Goal: Information Seeking & Learning: Learn about a topic

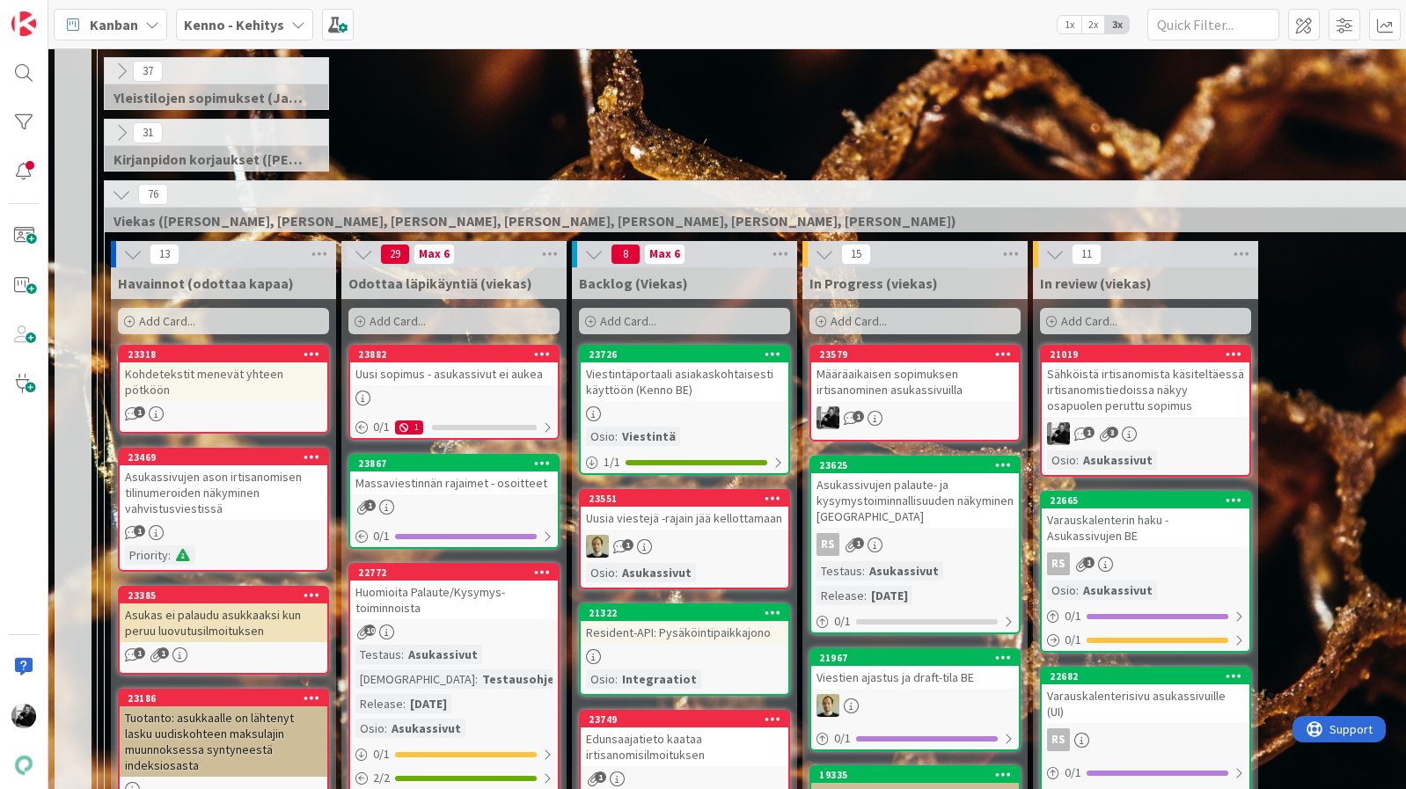
scroll to position [304, 0]
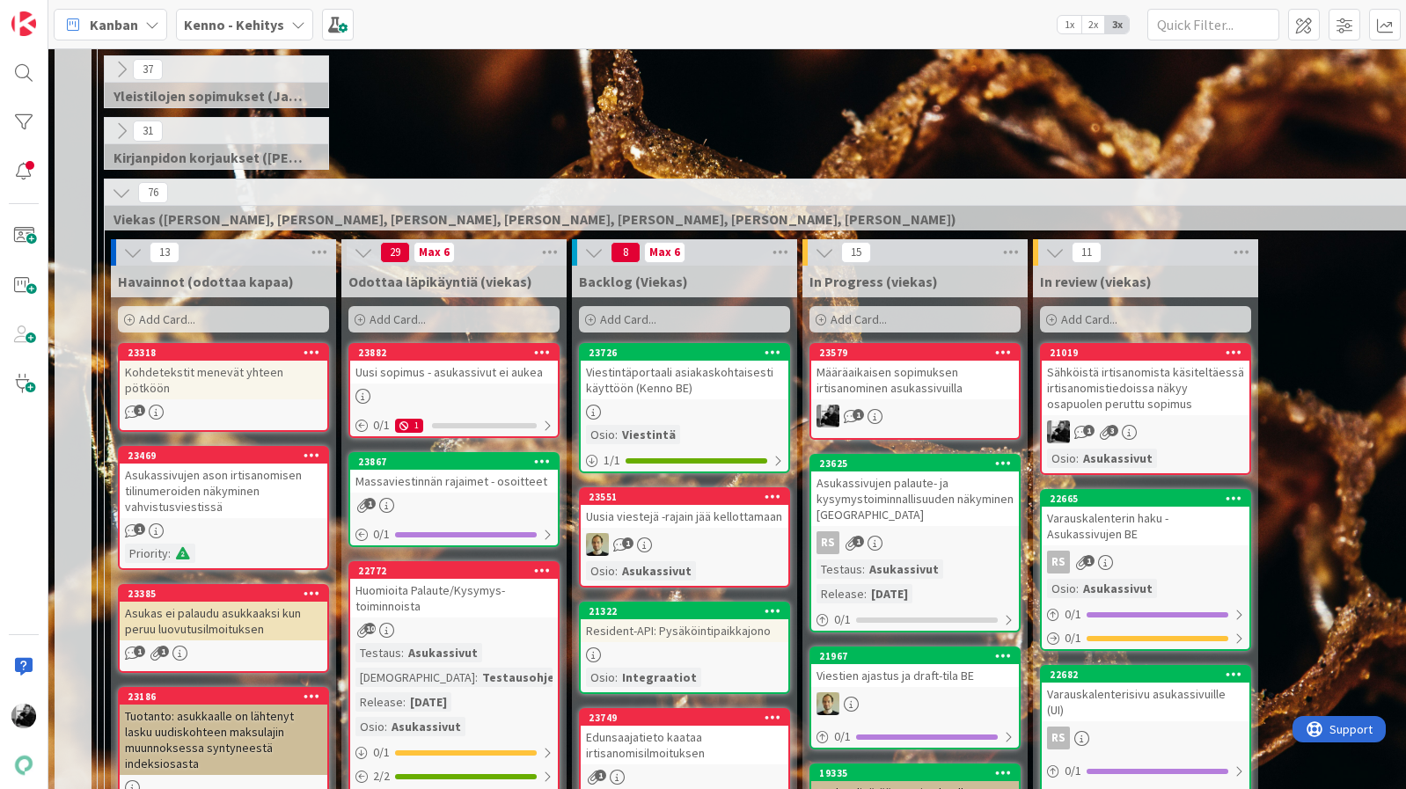
click at [925, 371] on div "Määräaikaisen sopimuksen irtisanominen asukassivuilla" at bounding box center [915, 380] width 208 height 39
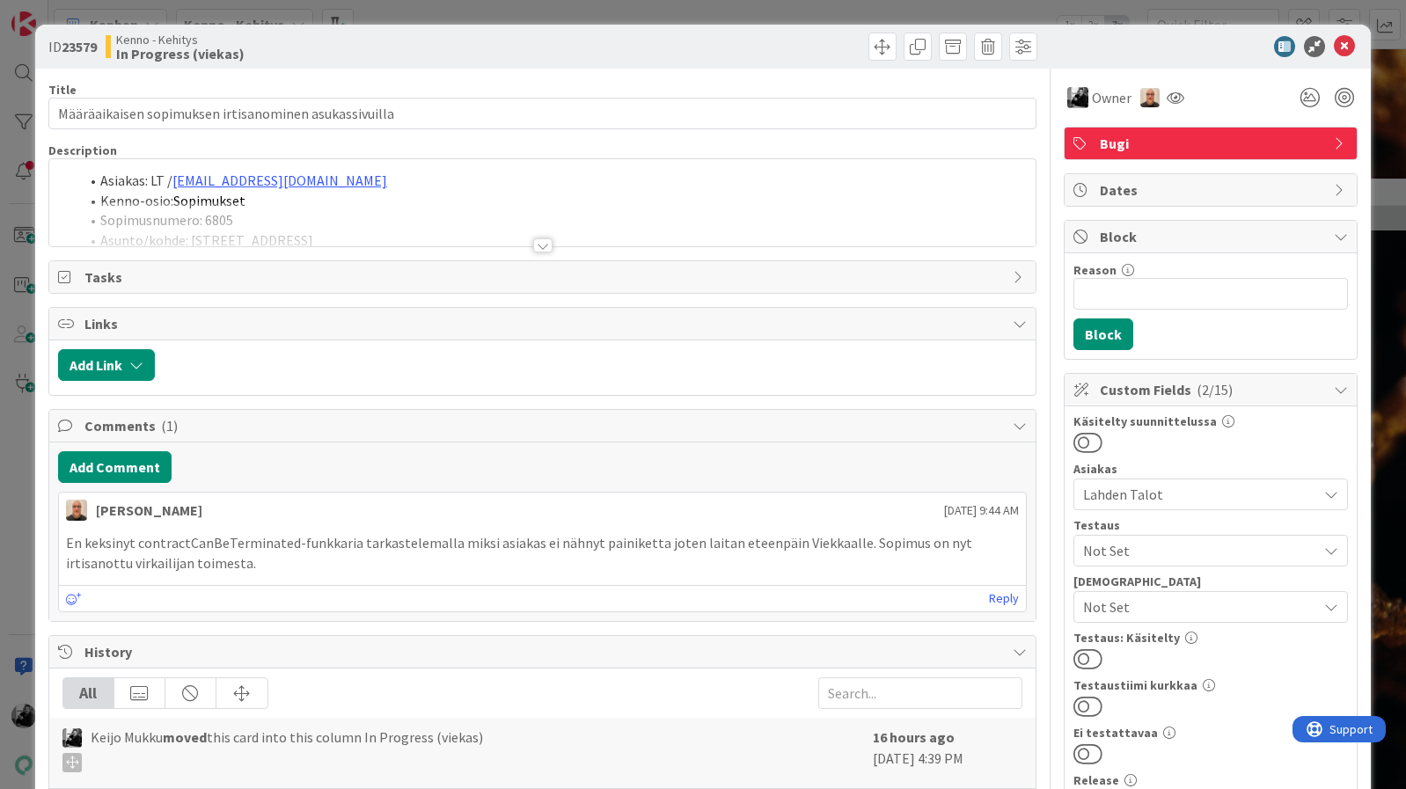
click at [541, 245] on div at bounding box center [542, 245] width 19 height 14
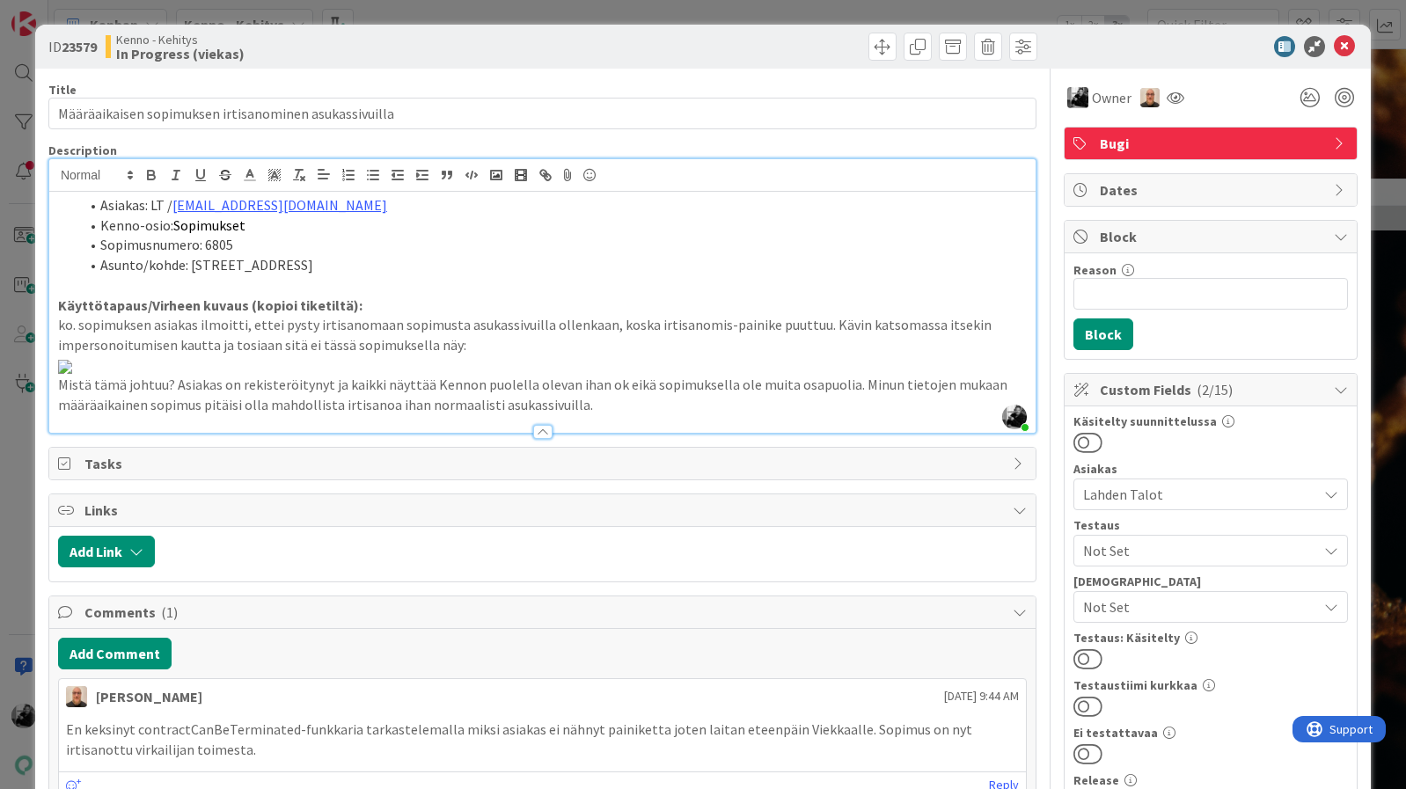
click at [367, 57] on div "Kenno - Kehitys In Progress (viekas)" at bounding box center [322, 47] width 433 height 28
click at [1346, 44] on icon at bounding box center [1344, 46] width 21 height 21
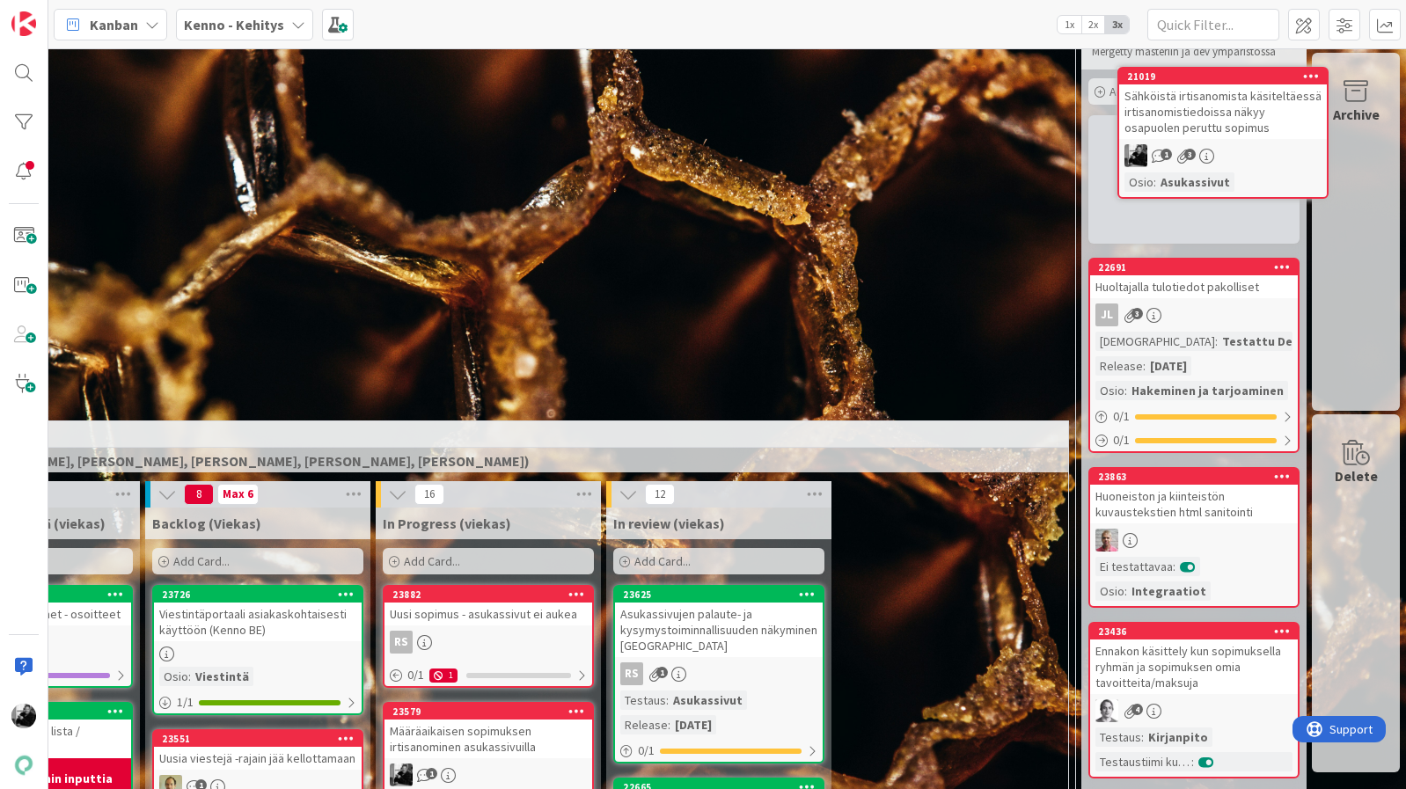
scroll to position [0, 427]
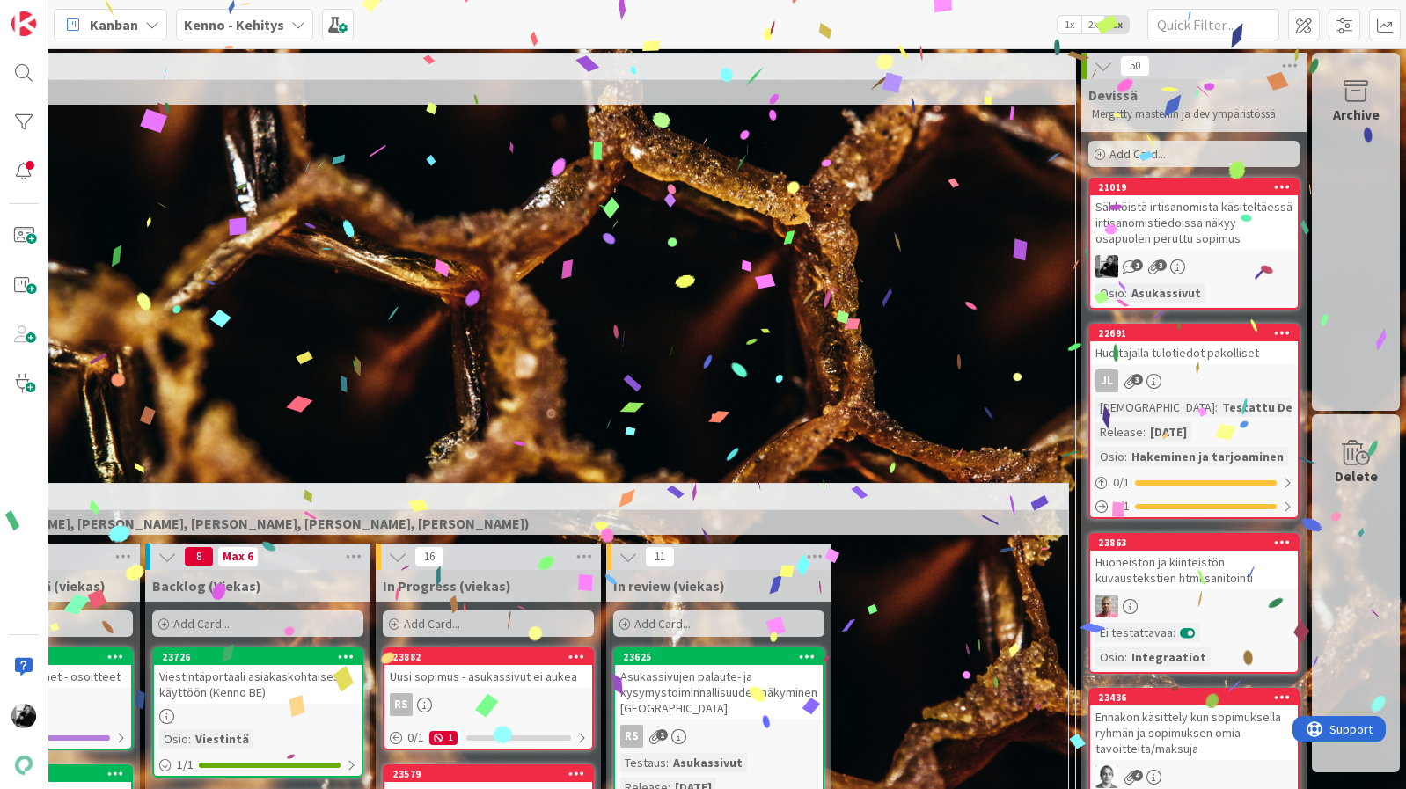
click at [1184, 216] on div "Sähköistä irtisanomista käsiteltäessä irtisanomistiedoissa näkyy osapuolen peru…" at bounding box center [1194, 222] width 208 height 55
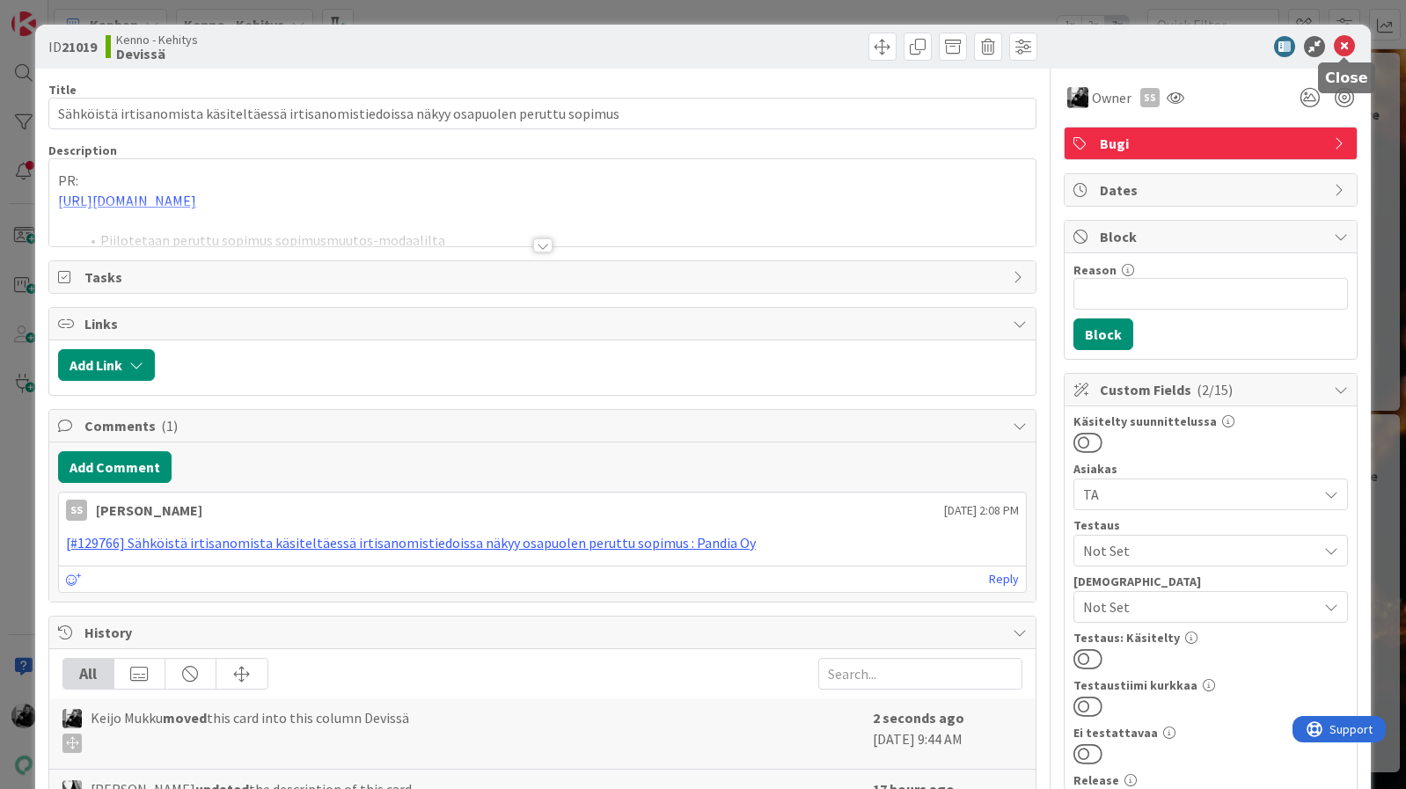
click at [1340, 45] on icon at bounding box center [1344, 46] width 21 height 21
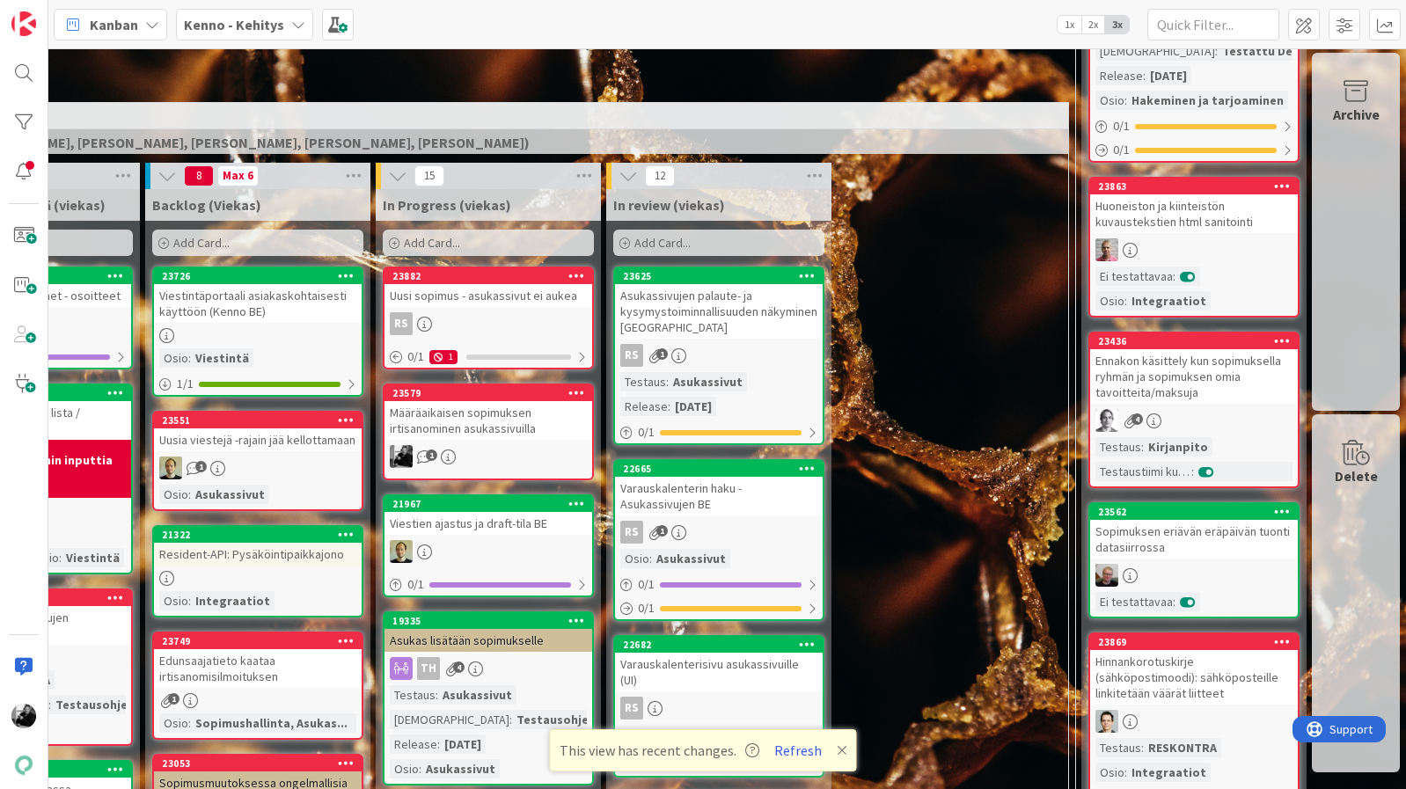
scroll to position [448, 427]
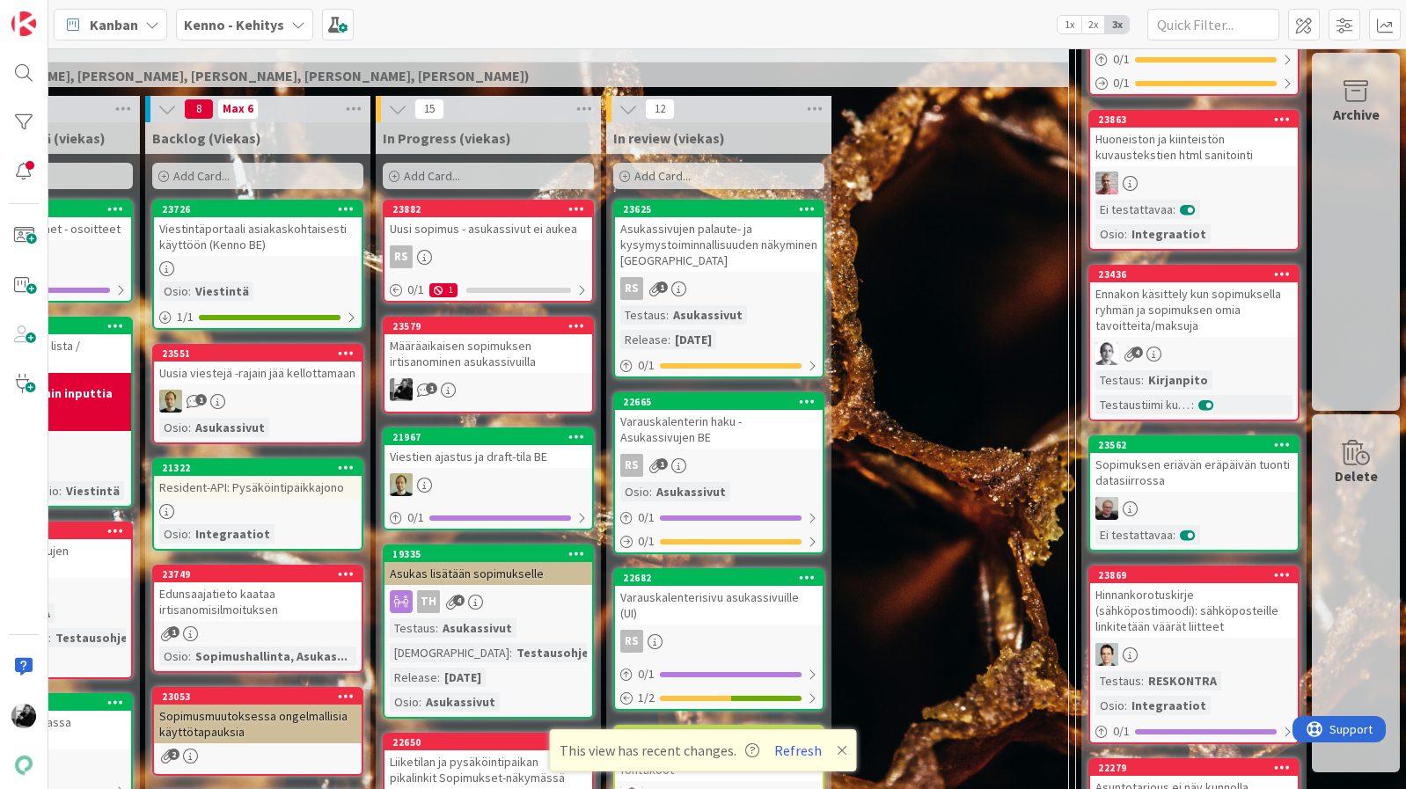
click at [487, 360] on div "Määräaikaisen sopimuksen irtisanominen asukassivuilla" at bounding box center [488, 353] width 208 height 39
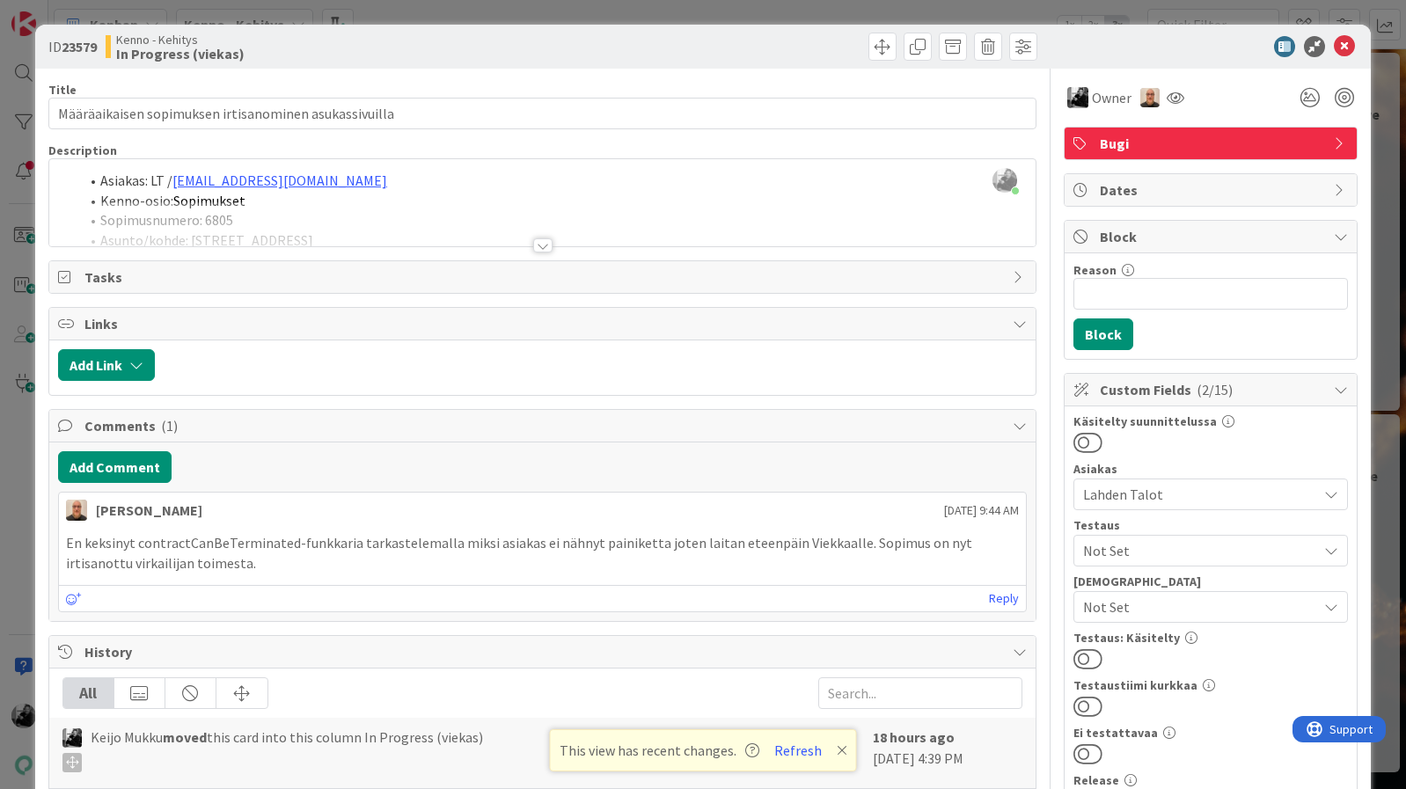
click at [541, 243] on div at bounding box center [542, 245] width 19 height 14
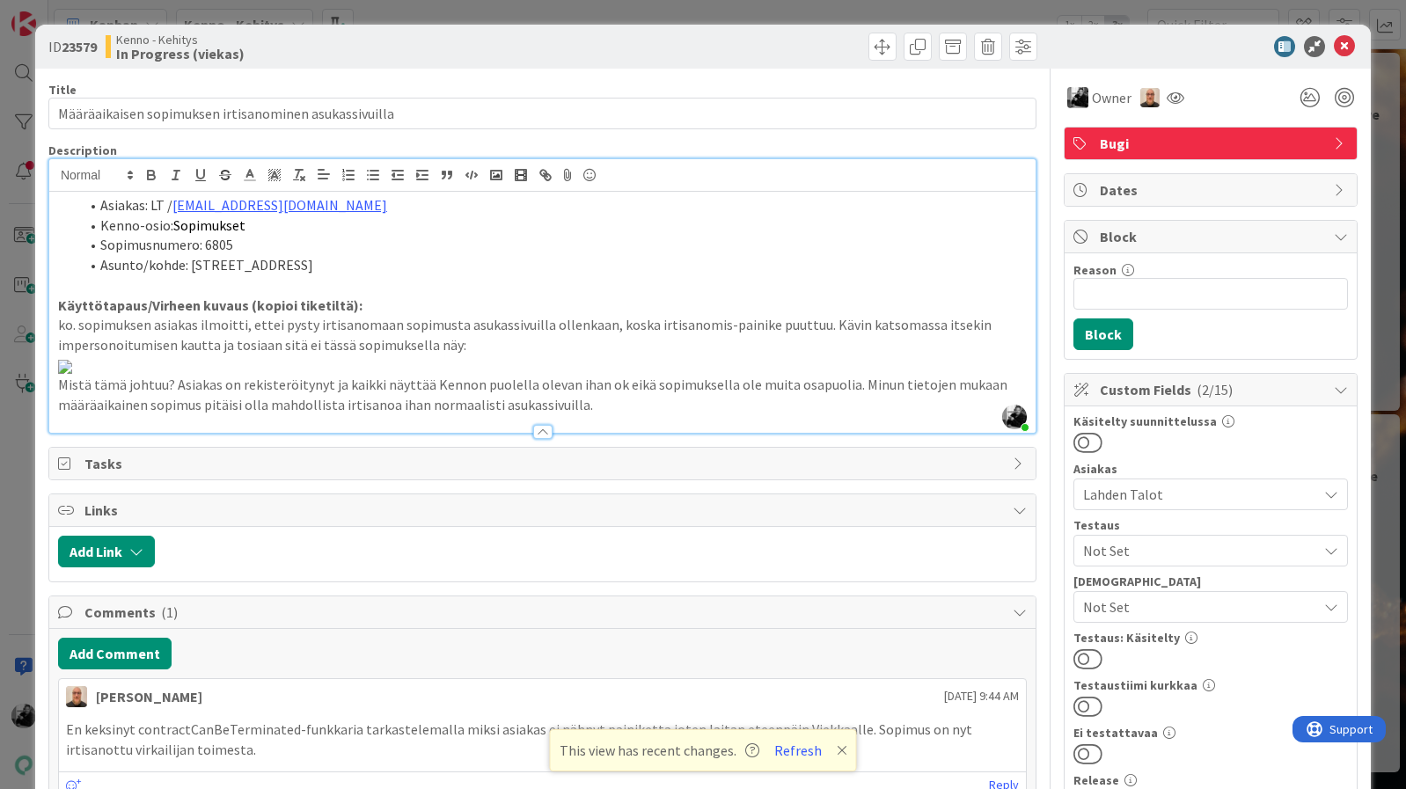
click at [372, 266] on li "Asunto/kohde: [STREET_ADDRESS]" at bounding box center [553, 265] width 948 height 20
click at [809, 745] on button "Refresh" at bounding box center [798, 750] width 60 height 23
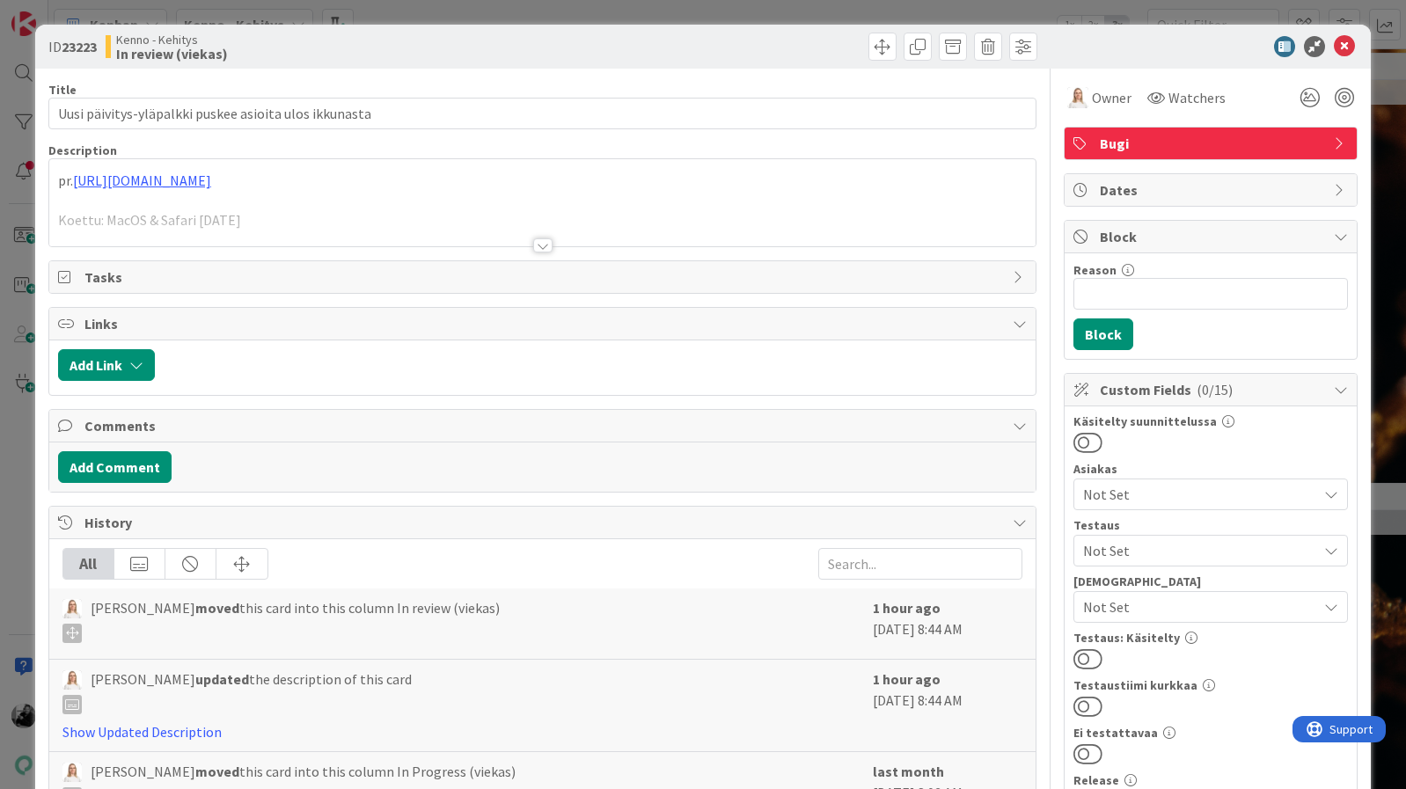
click at [551, 243] on div at bounding box center [542, 245] width 19 height 14
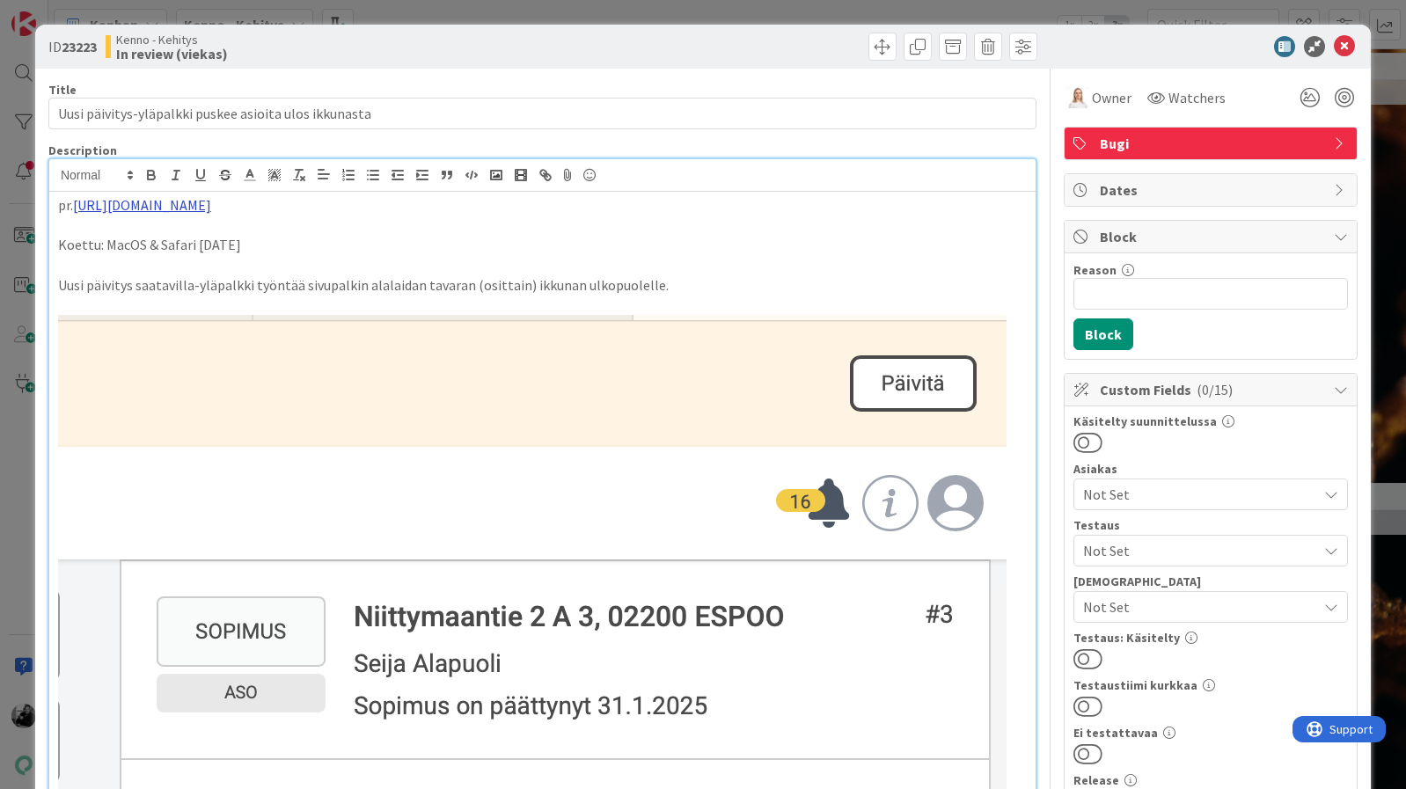
click at [111, 204] on link "https://github.com/pandiafi/kenno/pull/8675" at bounding box center [142, 205] width 138 height 18
click at [156, 244] on link "https://github.com/pandiafi/kenno/pull/8675" at bounding box center [165, 239] width 121 height 23
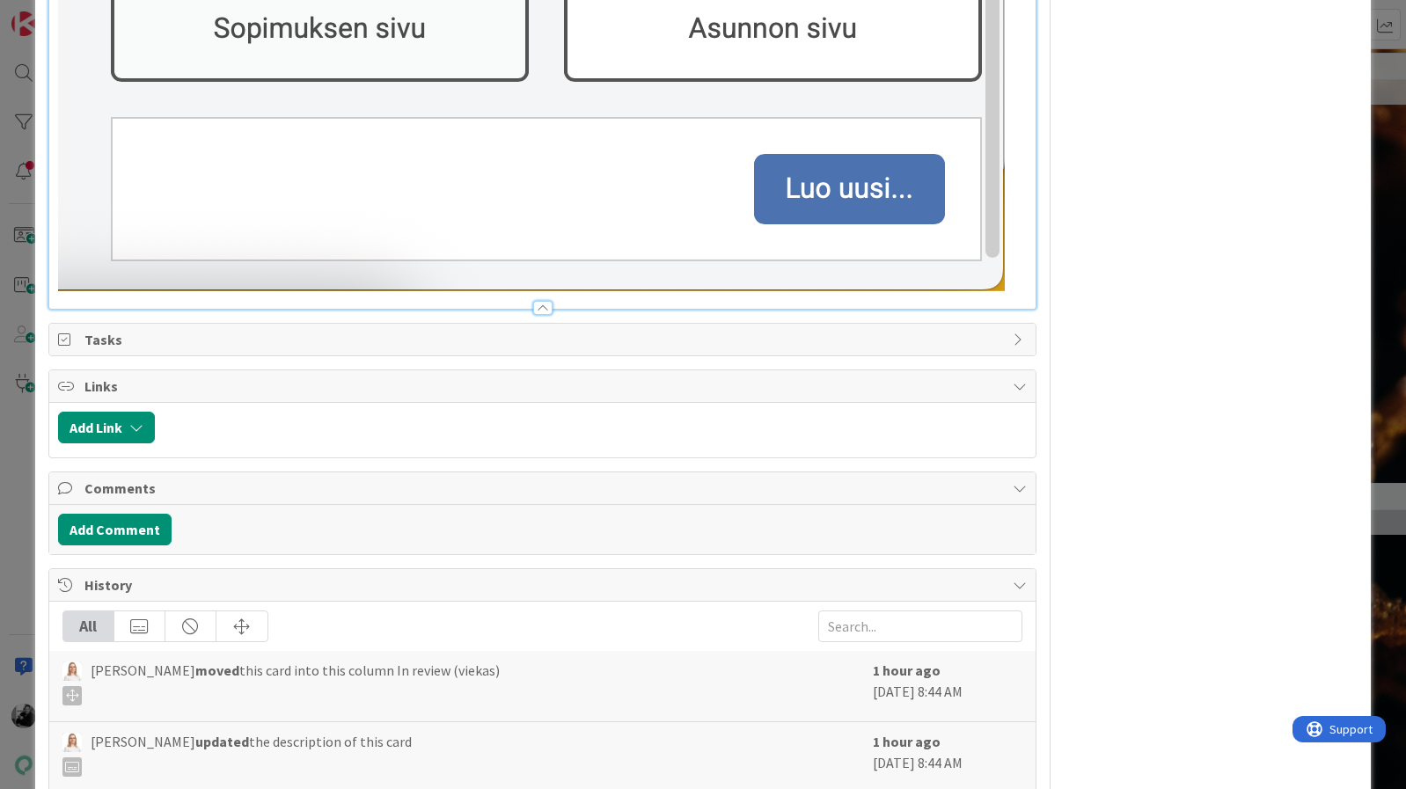
scroll to position [3294, 0]
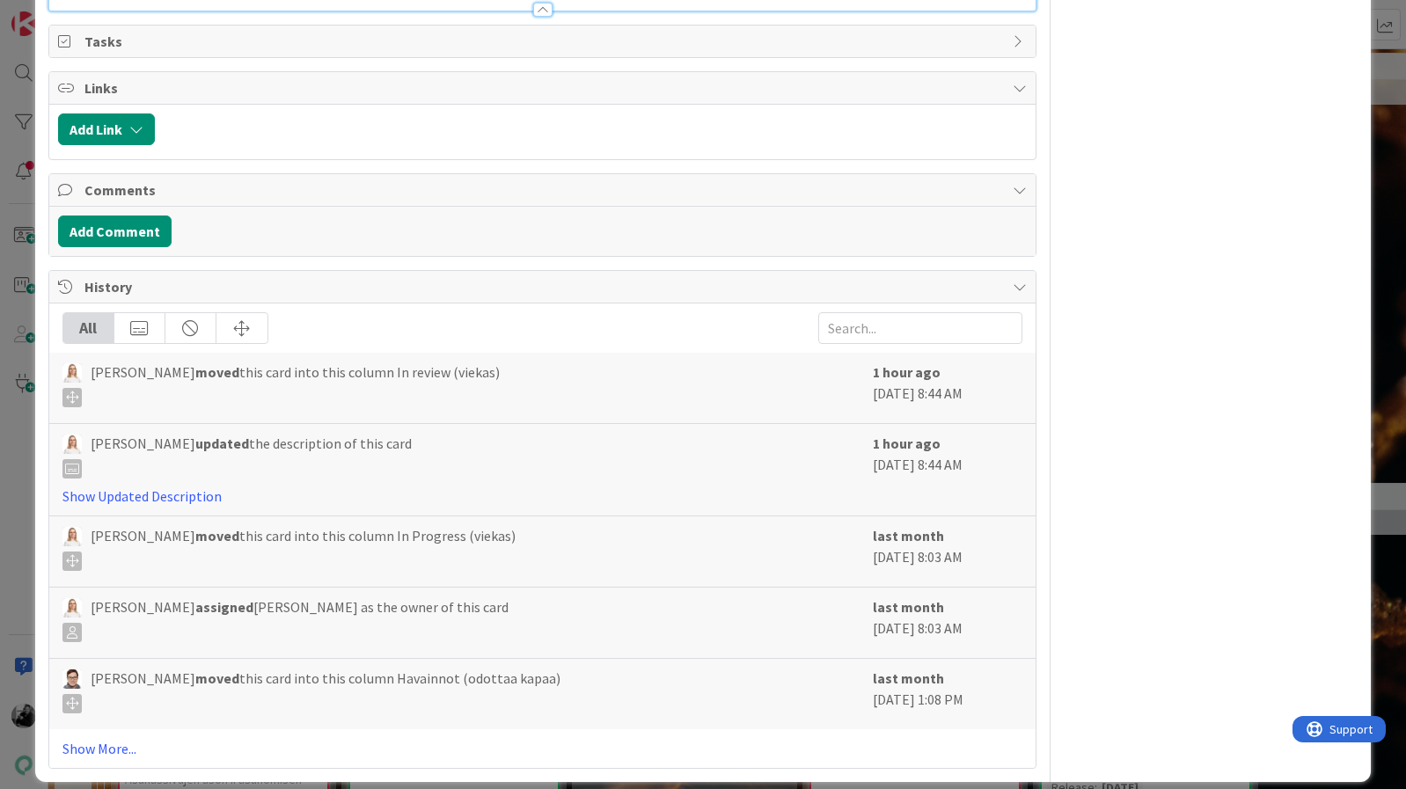
scroll to position [3556, 0]
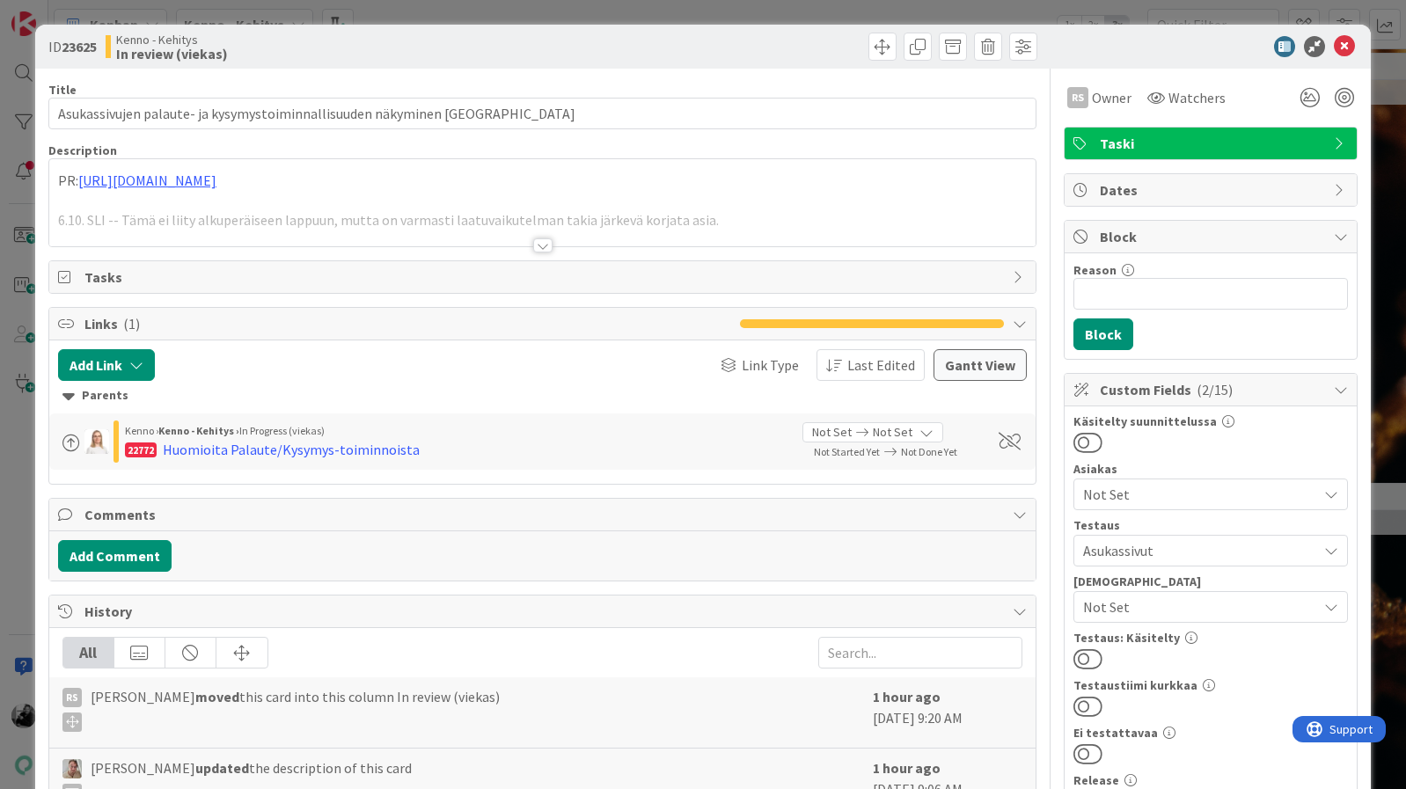
click at [545, 243] on div at bounding box center [542, 245] width 19 height 14
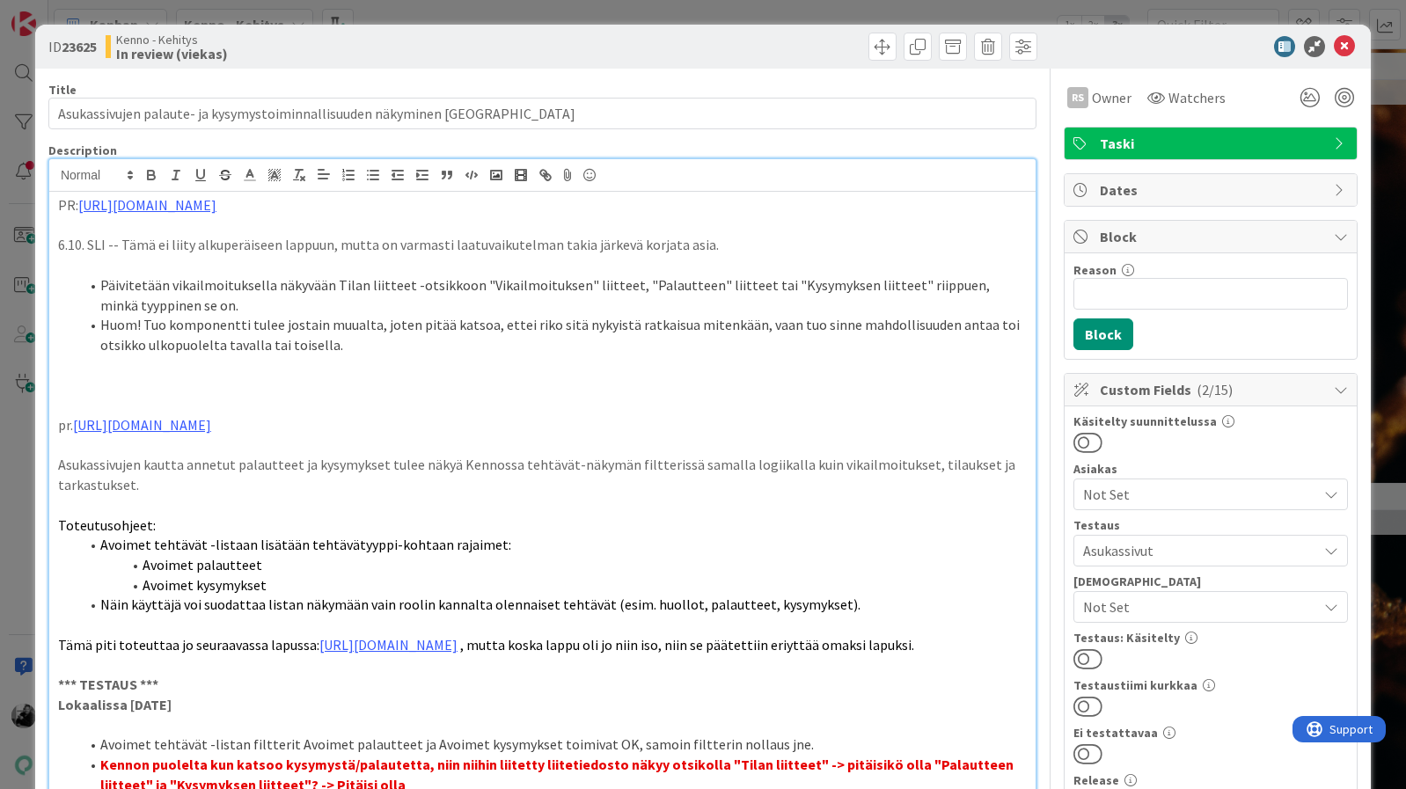
click at [509, 282] on li "Päivitetään vikailmoituksella näkyvään Tilan liitteet -otsikkoon "Vikailmoituks…" at bounding box center [553, 295] width 948 height 40
click at [589, 228] on p at bounding box center [542, 226] width 969 height 20
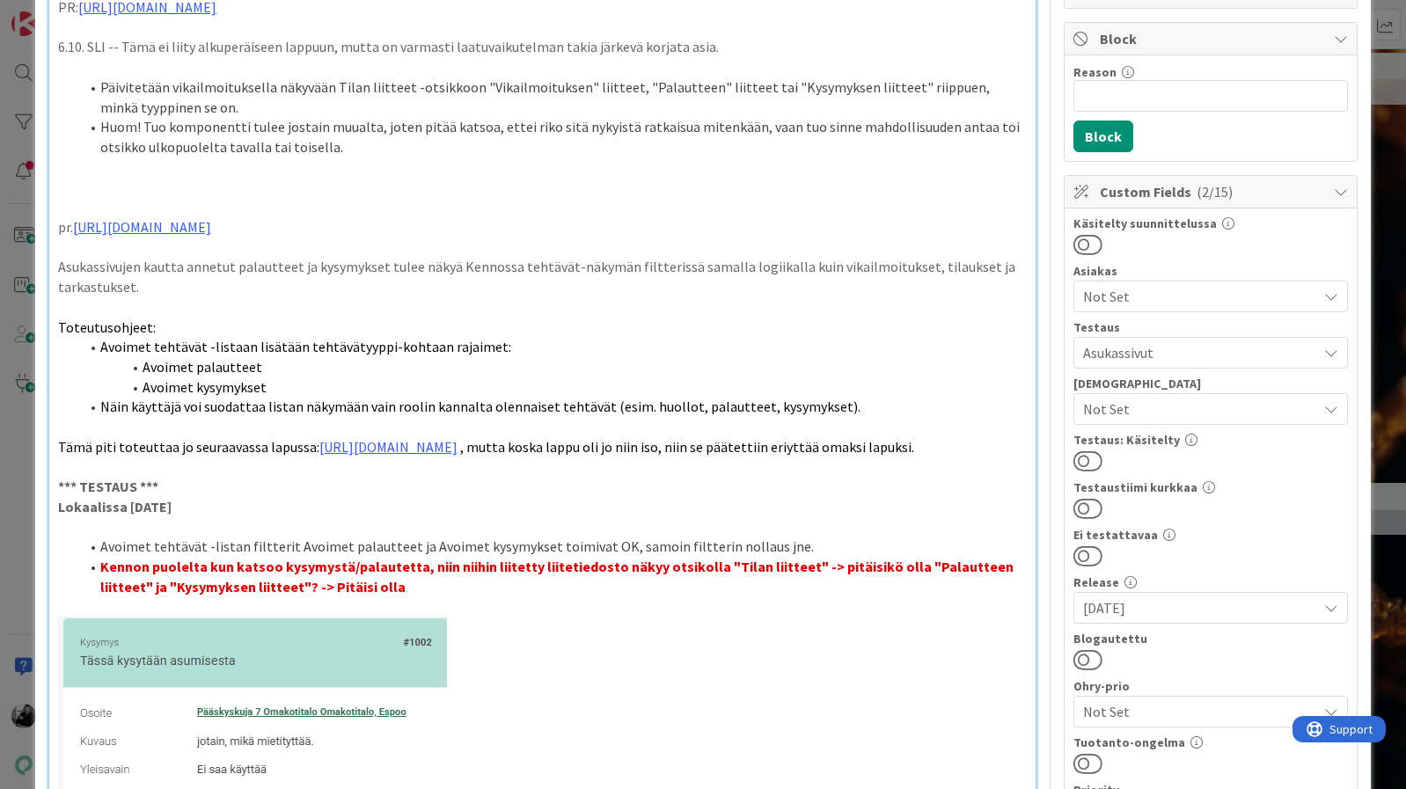
scroll to position [188, 0]
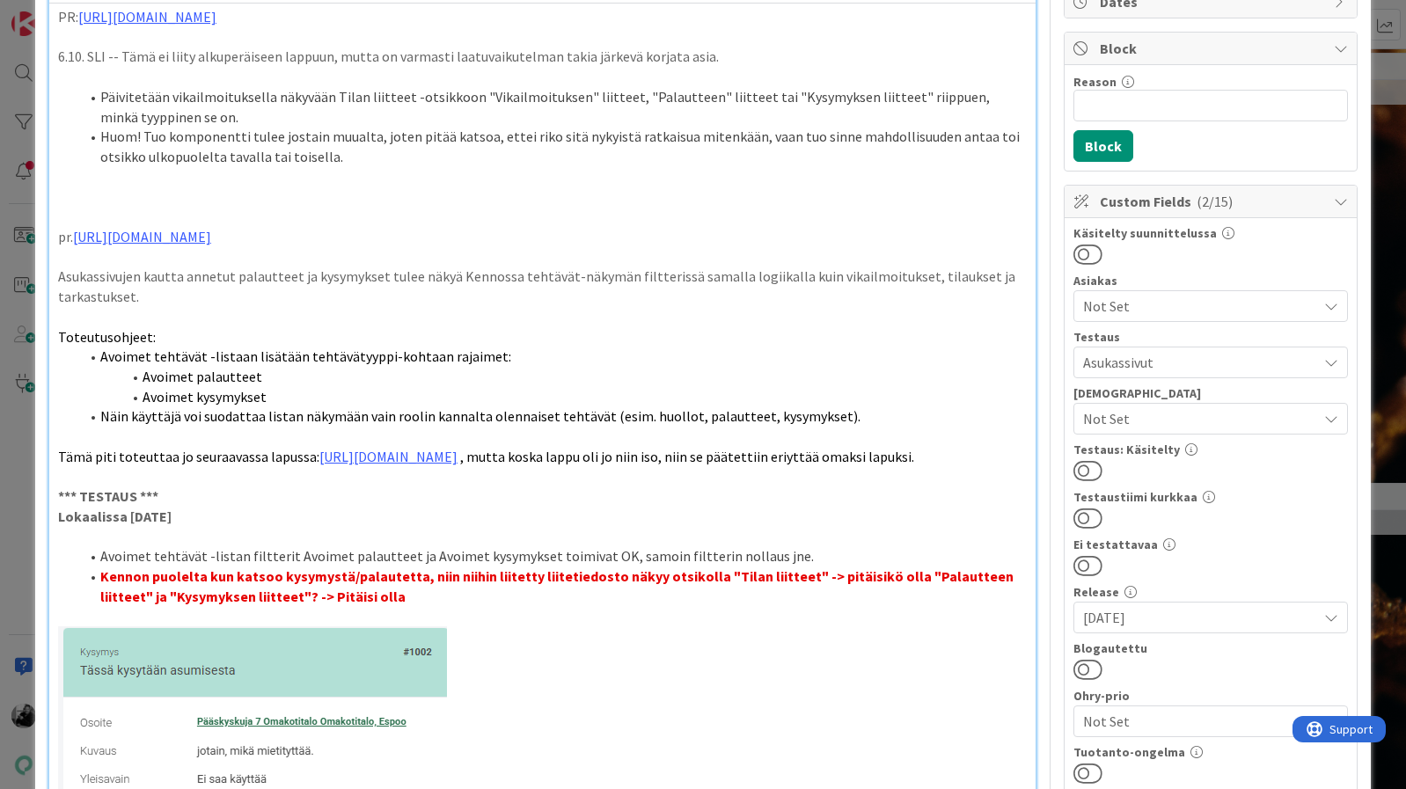
click at [729, 487] on p at bounding box center [542, 477] width 969 height 20
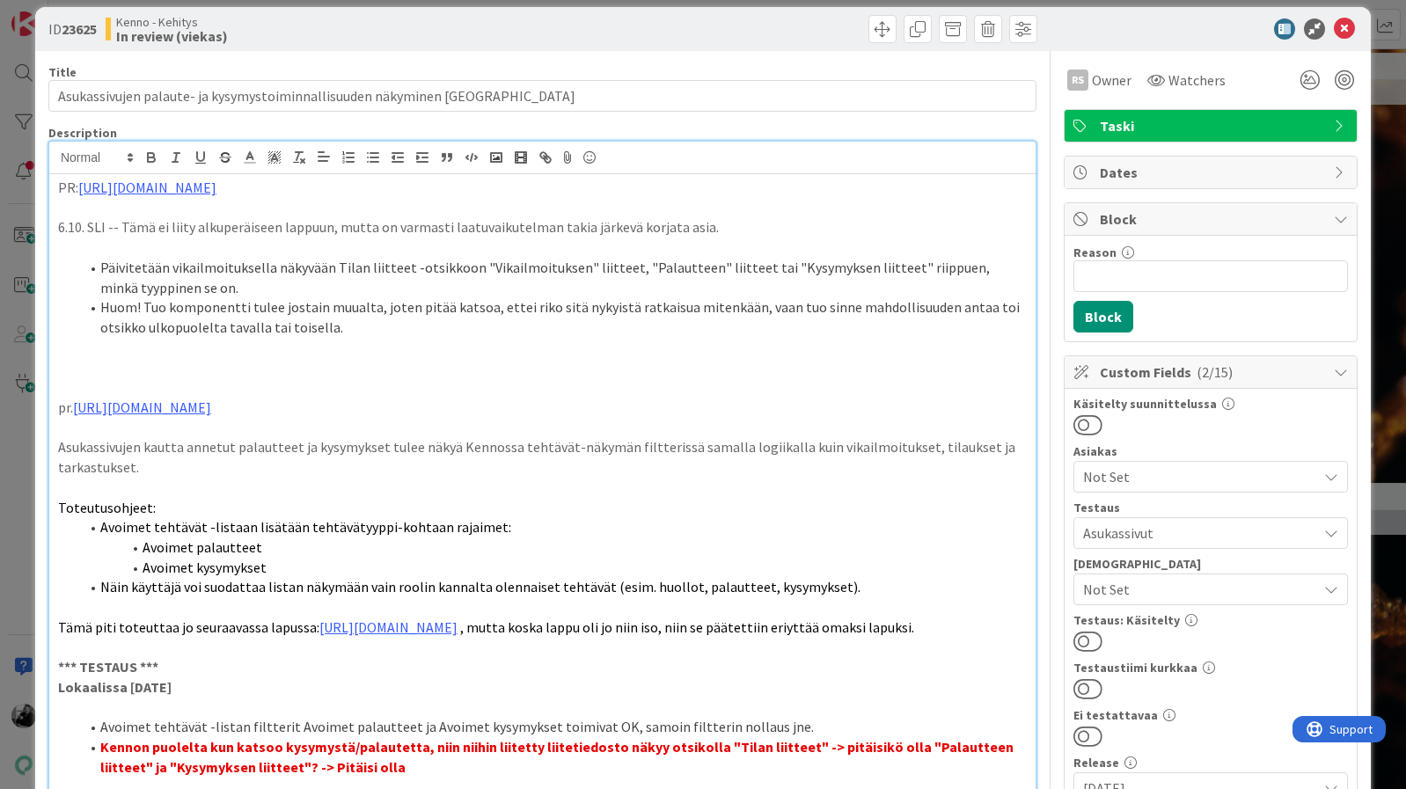
scroll to position [0, 0]
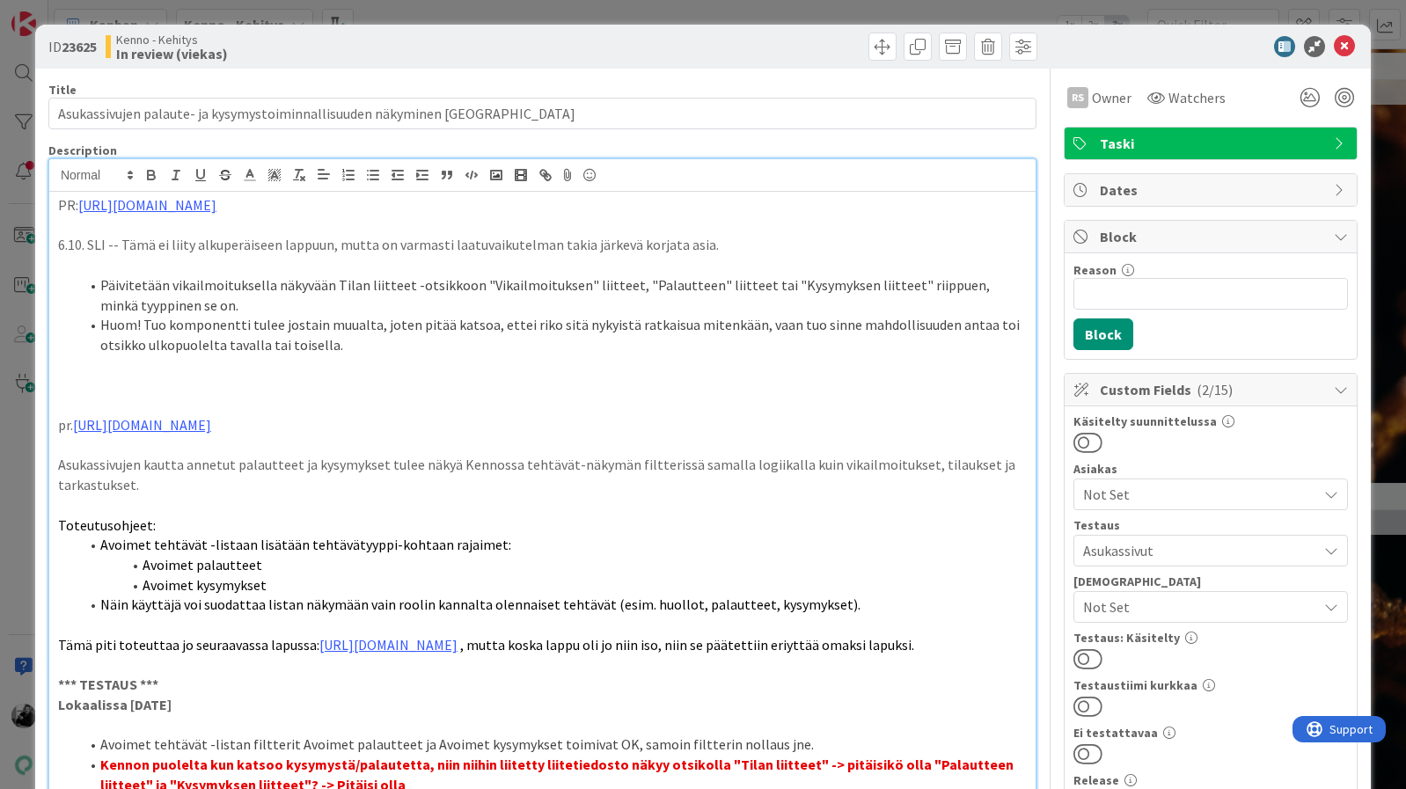
click at [255, 263] on p at bounding box center [542, 265] width 969 height 20
click at [1346, 48] on icon at bounding box center [1344, 46] width 21 height 21
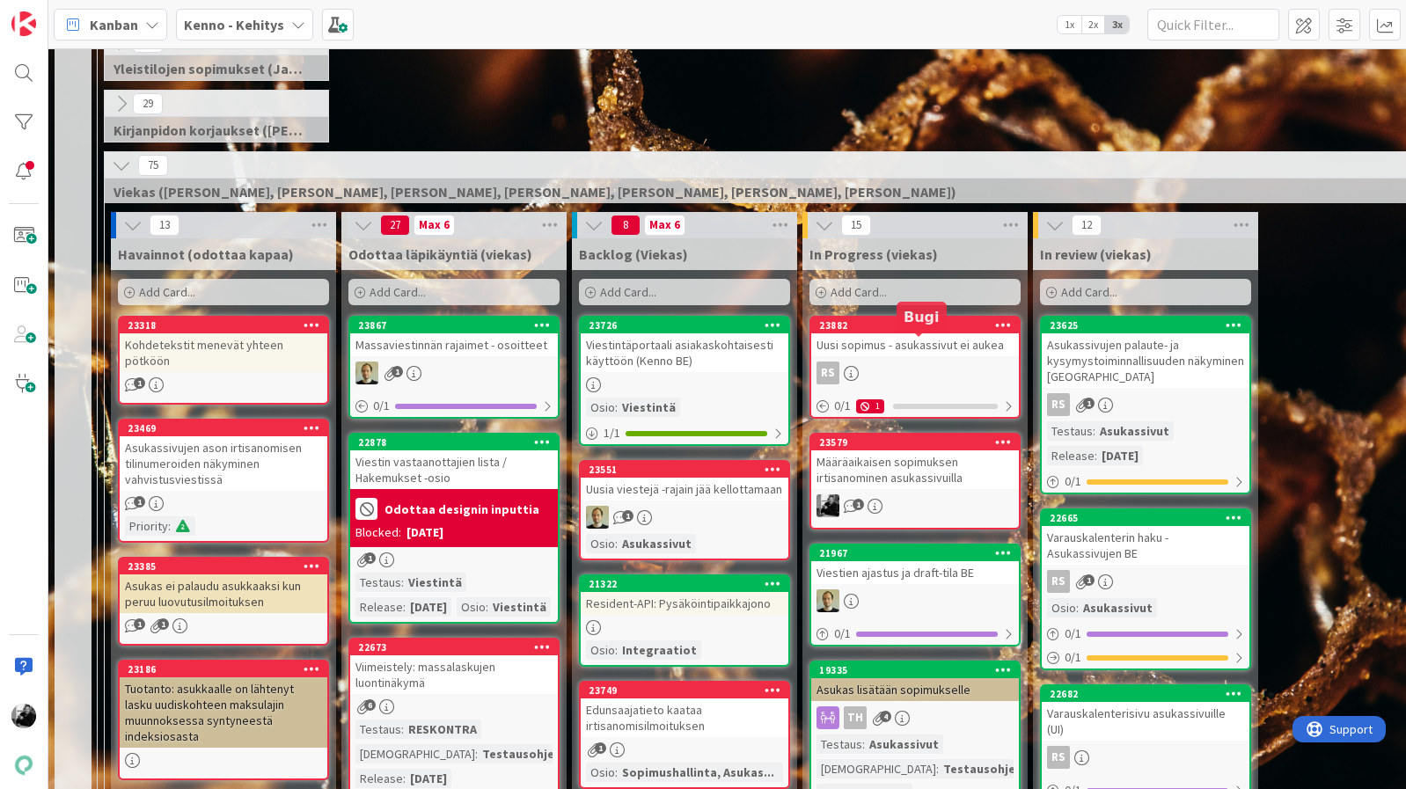
scroll to position [428, 0]
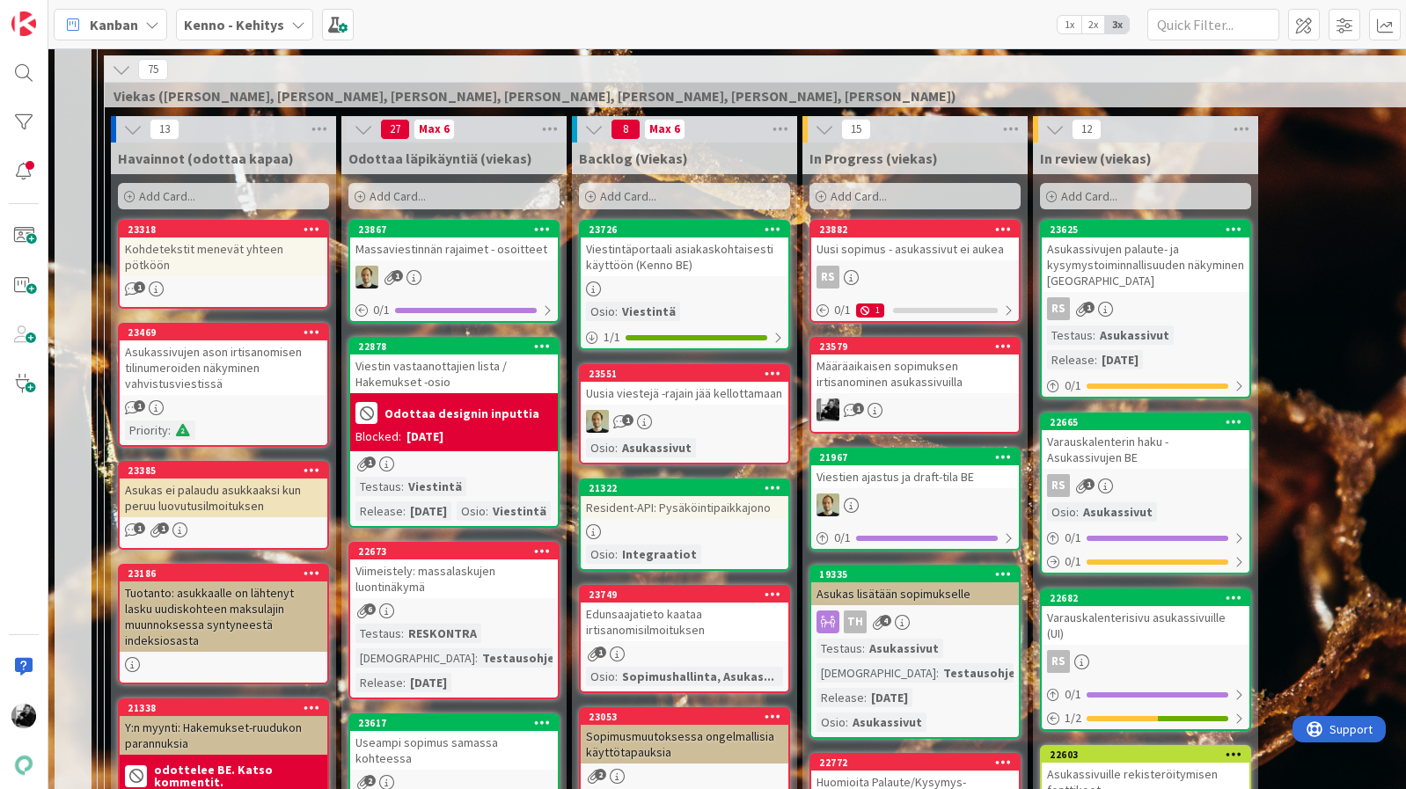
click at [932, 377] on div "Määräaikaisen sopimuksen irtisanominen asukassivuilla" at bounding box center [915, 374] width 208 height 39
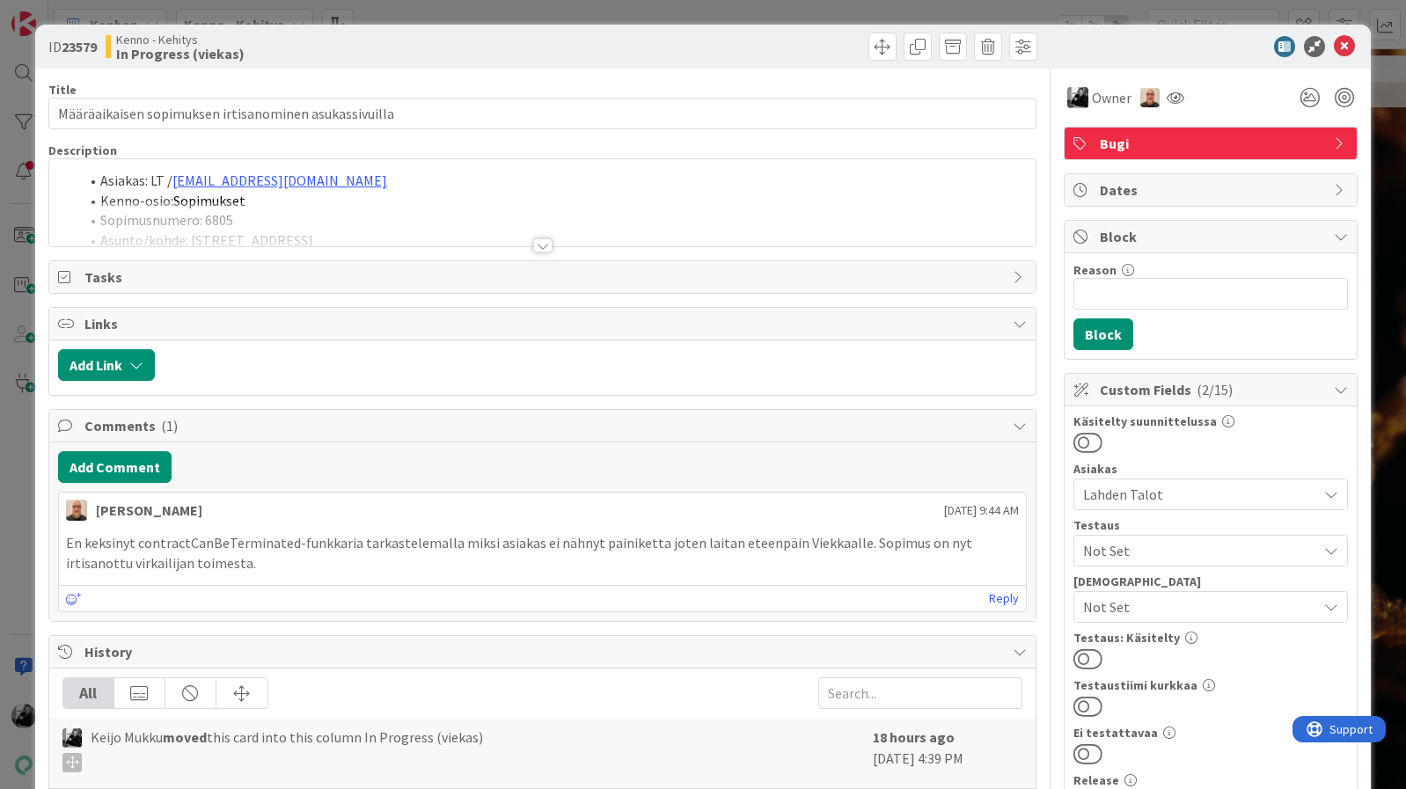
click at [544, 247] on div at bounding box center [542, 245] width 19 height 14
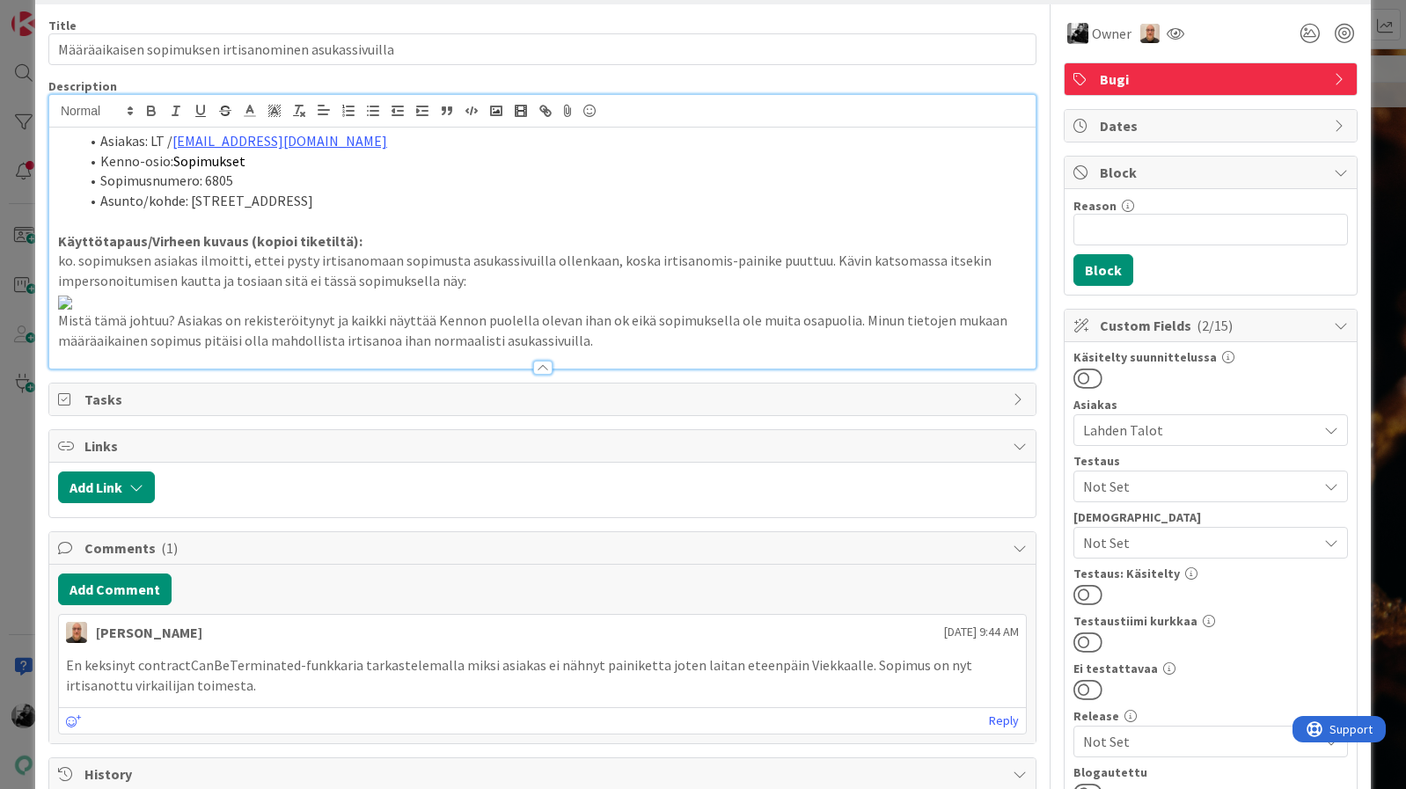
scroll to position [72, 0]
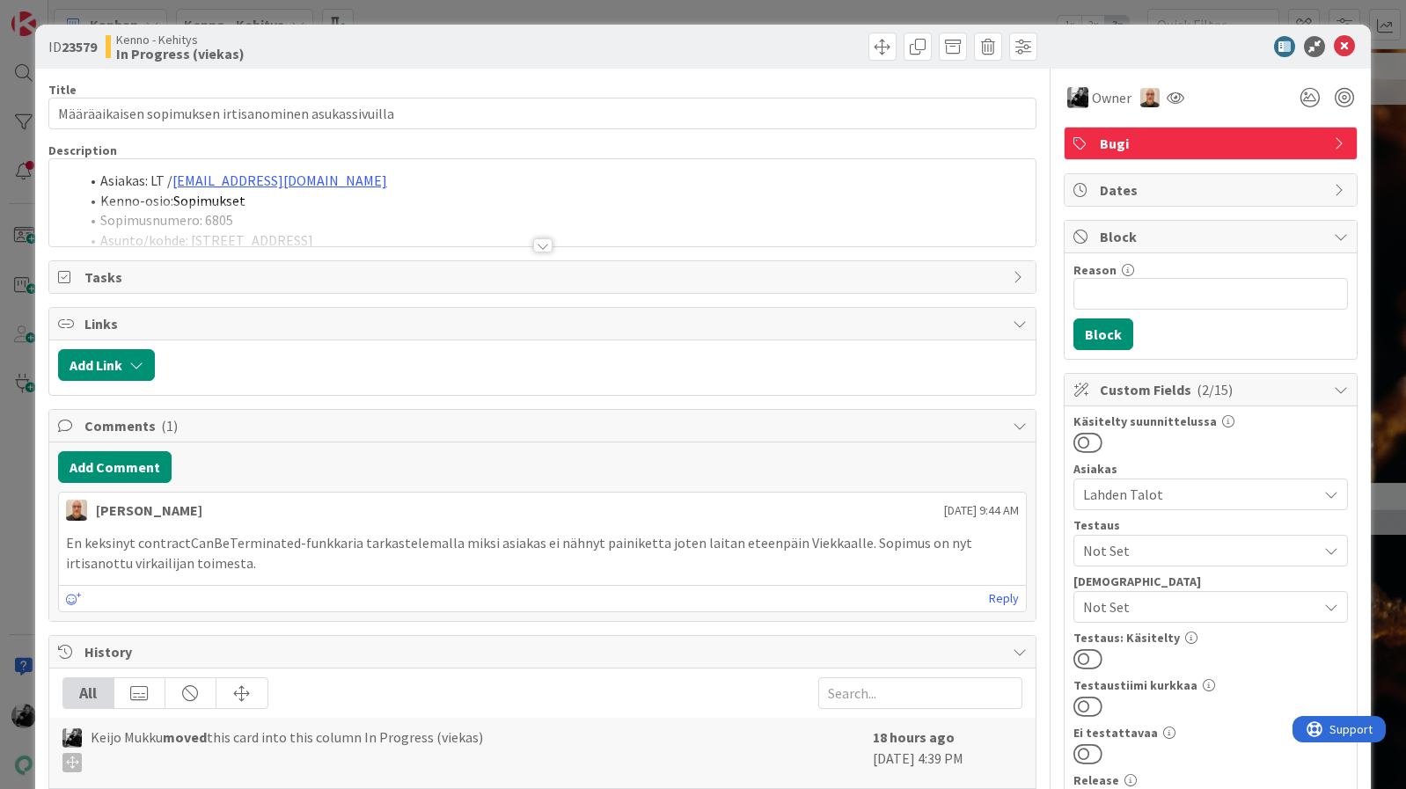
click at [536, 247] on div at bounding box center [542, 245] width 19 height 14
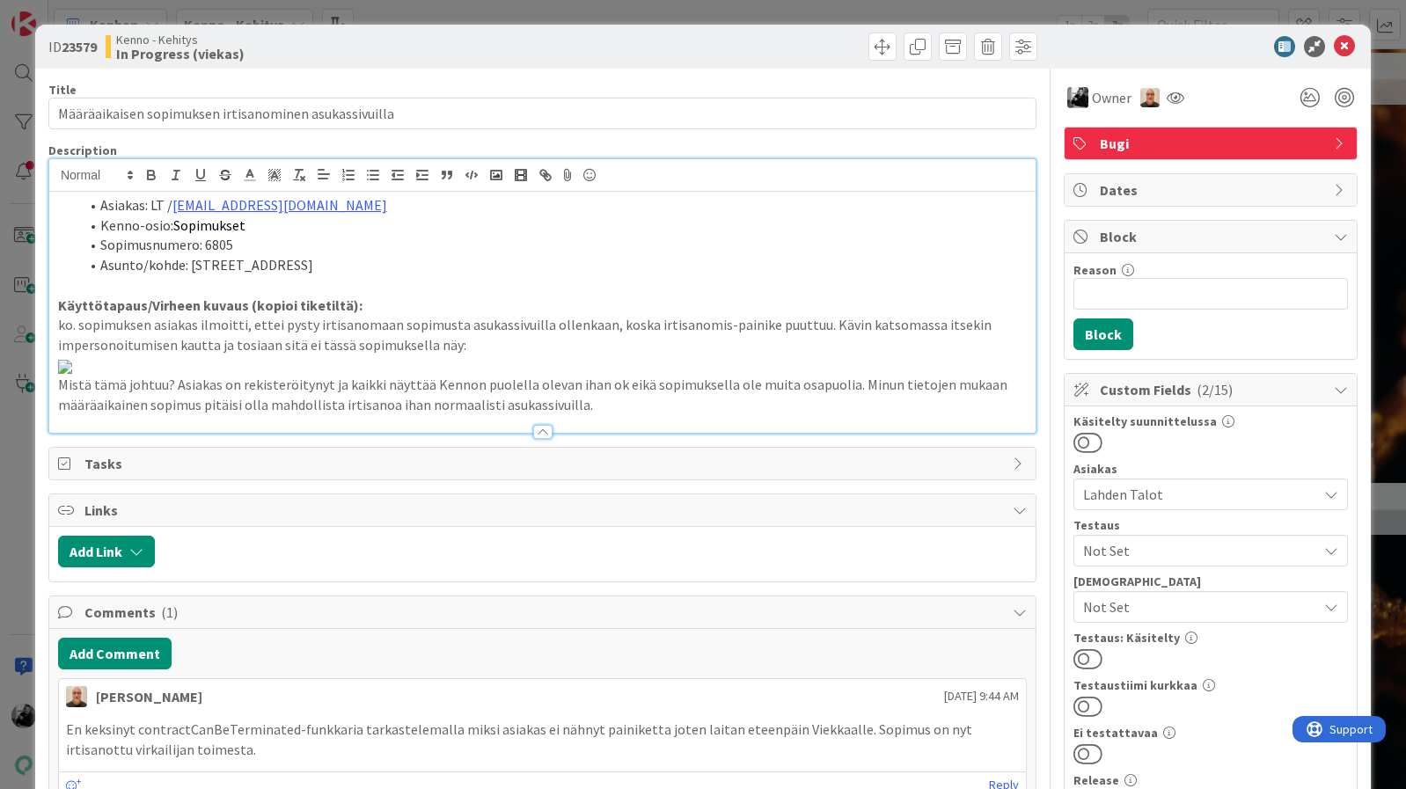
click at [562, 348] on p "ko. sopimuksen asiakas ilmoitti, ettei pysty irtisanomaan sopimusta asukassivui…" at bounding box center [542, 335] width 969 height 40
click at [391, 282] on p at bounding box center [542, 285] width 969 height 20
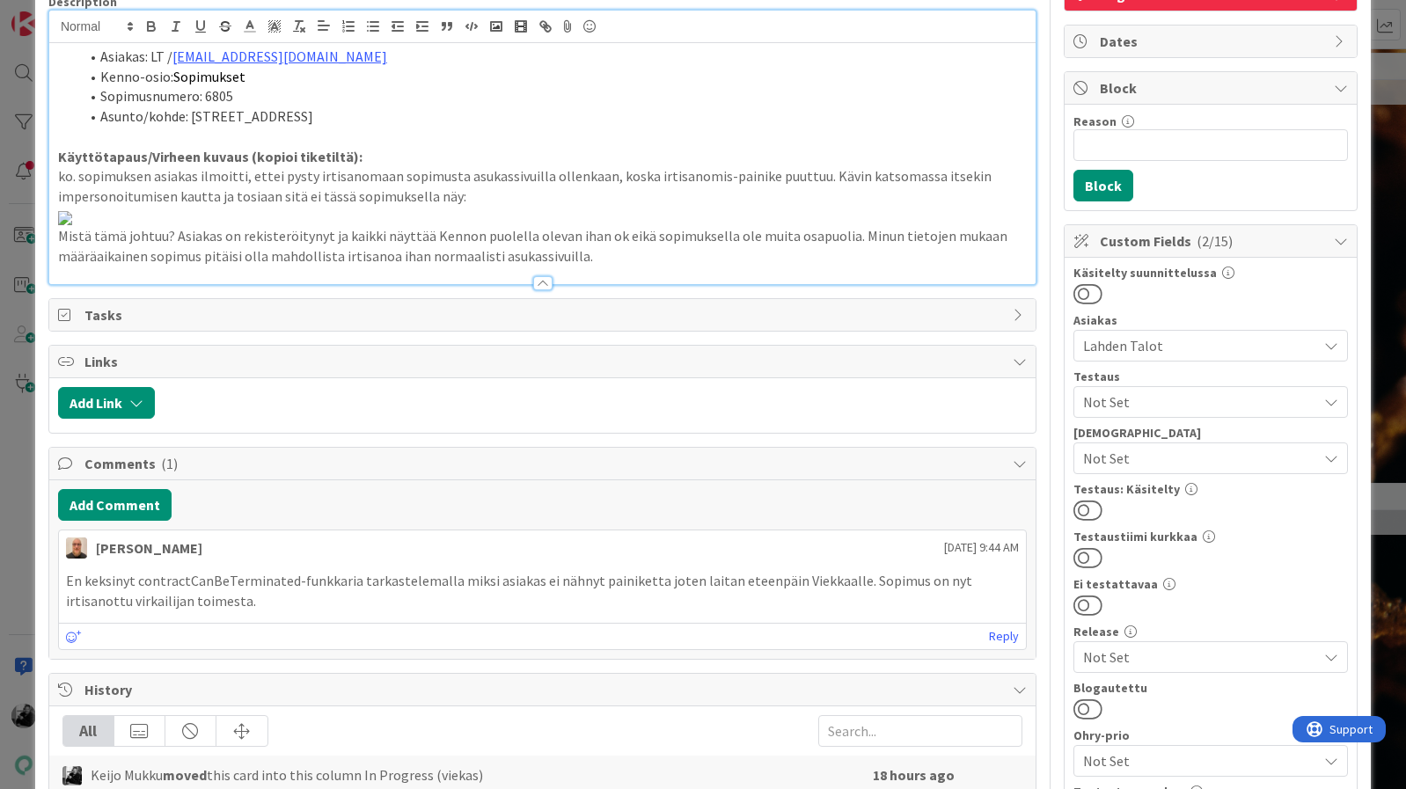
scroll to position [171, 0]
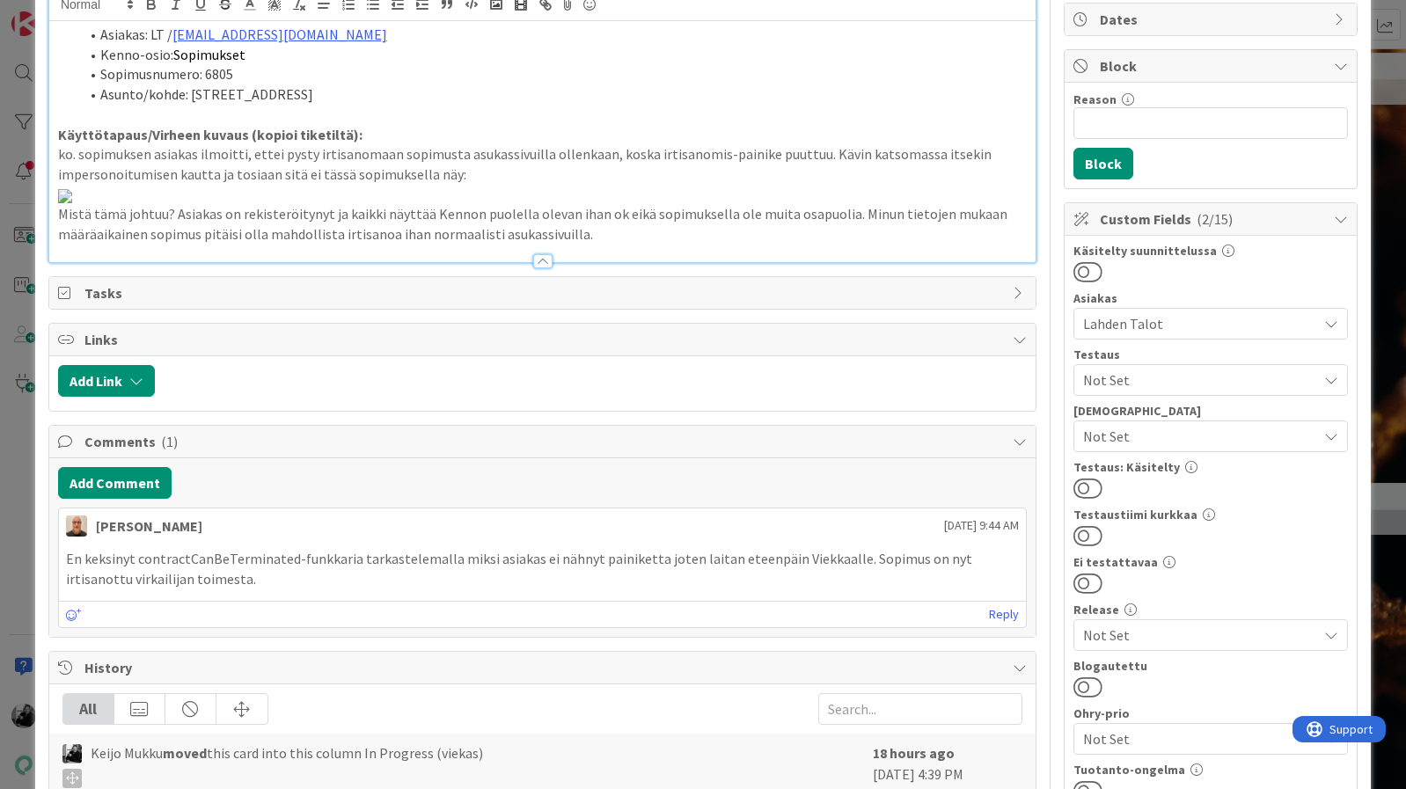
drag, startPoint x: 134, startPoint y: 422, endPoint x: 255, endPoint y: 458, distance: 126.4
click at [72, 203] on img at bounding box center [65, 196] width 14 height 14
click at [362, 244] on p "Mistä tämä johtuu? Asiakas on rekisteröitynyt ja kaikki näyttää Kennon puolella…" at bounding box center [542, 224] width 969 height 40
click at [733, 113] on p at bounding box center [542, 115] width 969 height 20
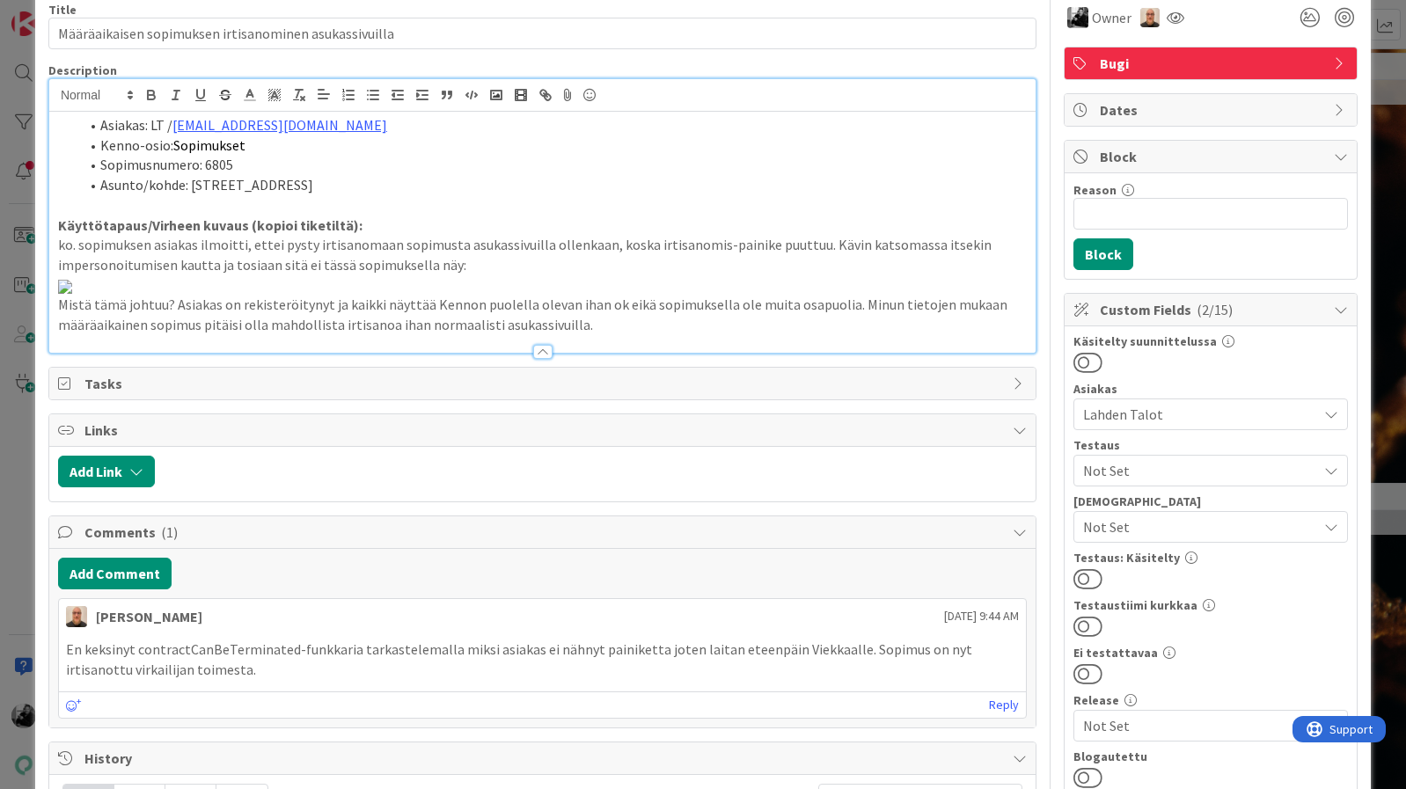
scroll to position [0, 0]
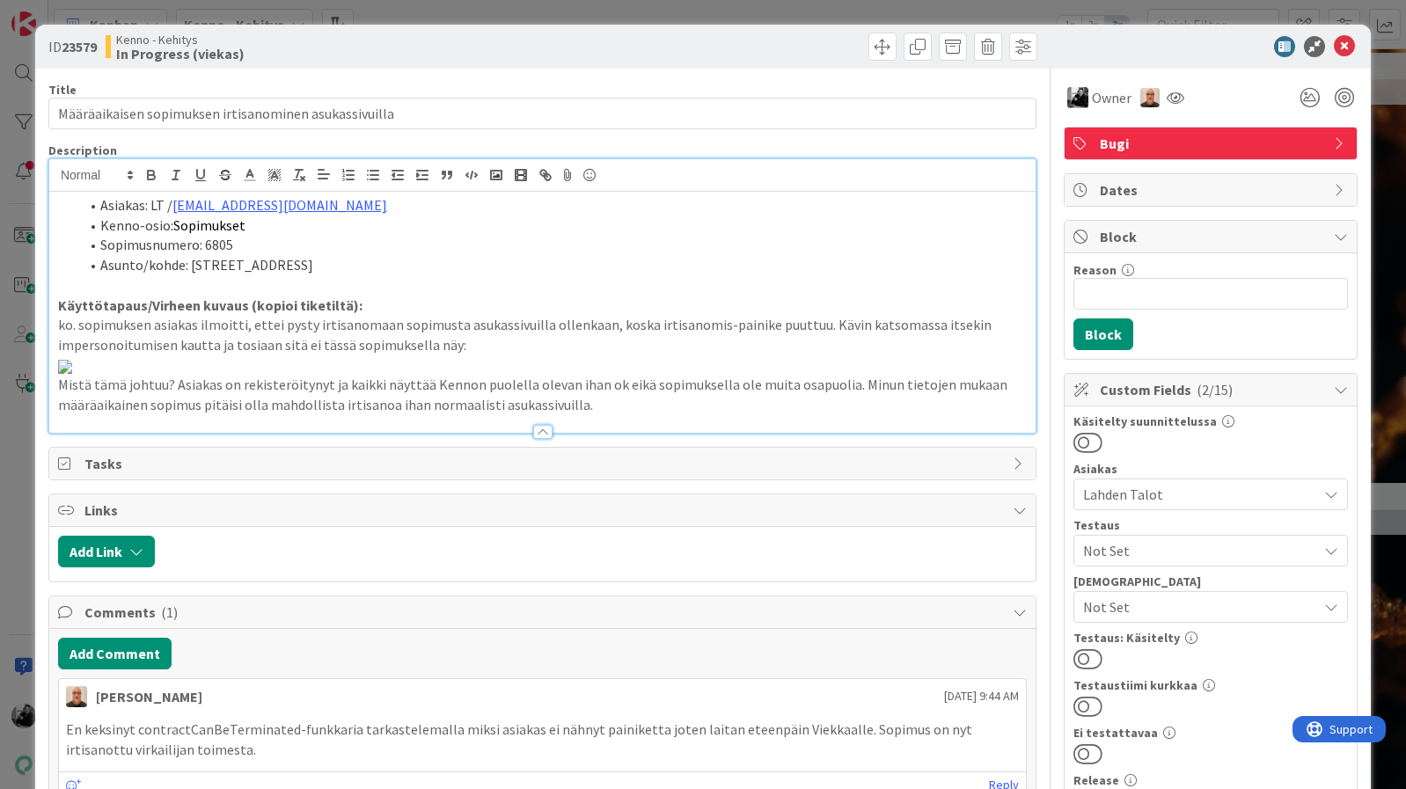
click at [1107, 55] on div at bounding box center [1201, 46] width 311 height 21
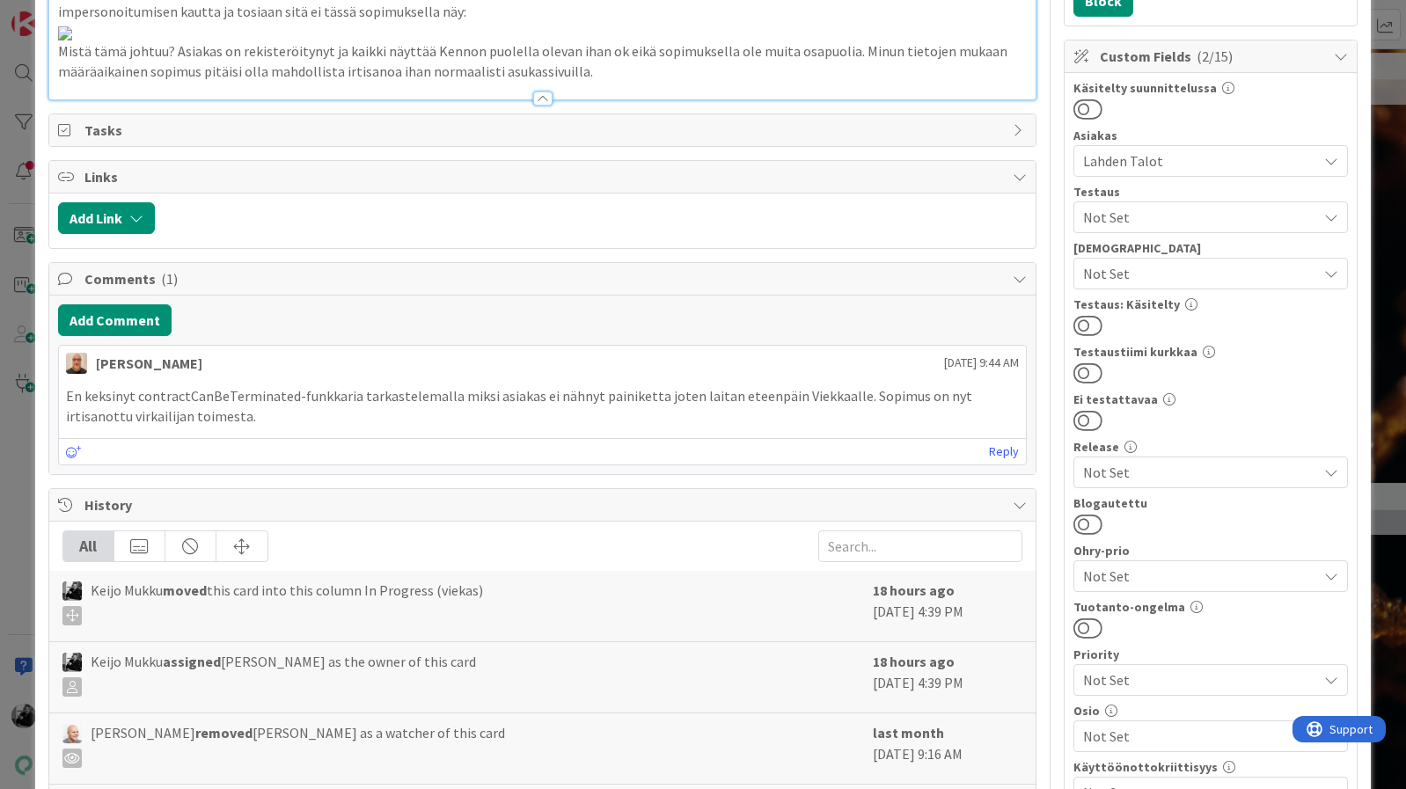
scroll to position [342, 0]
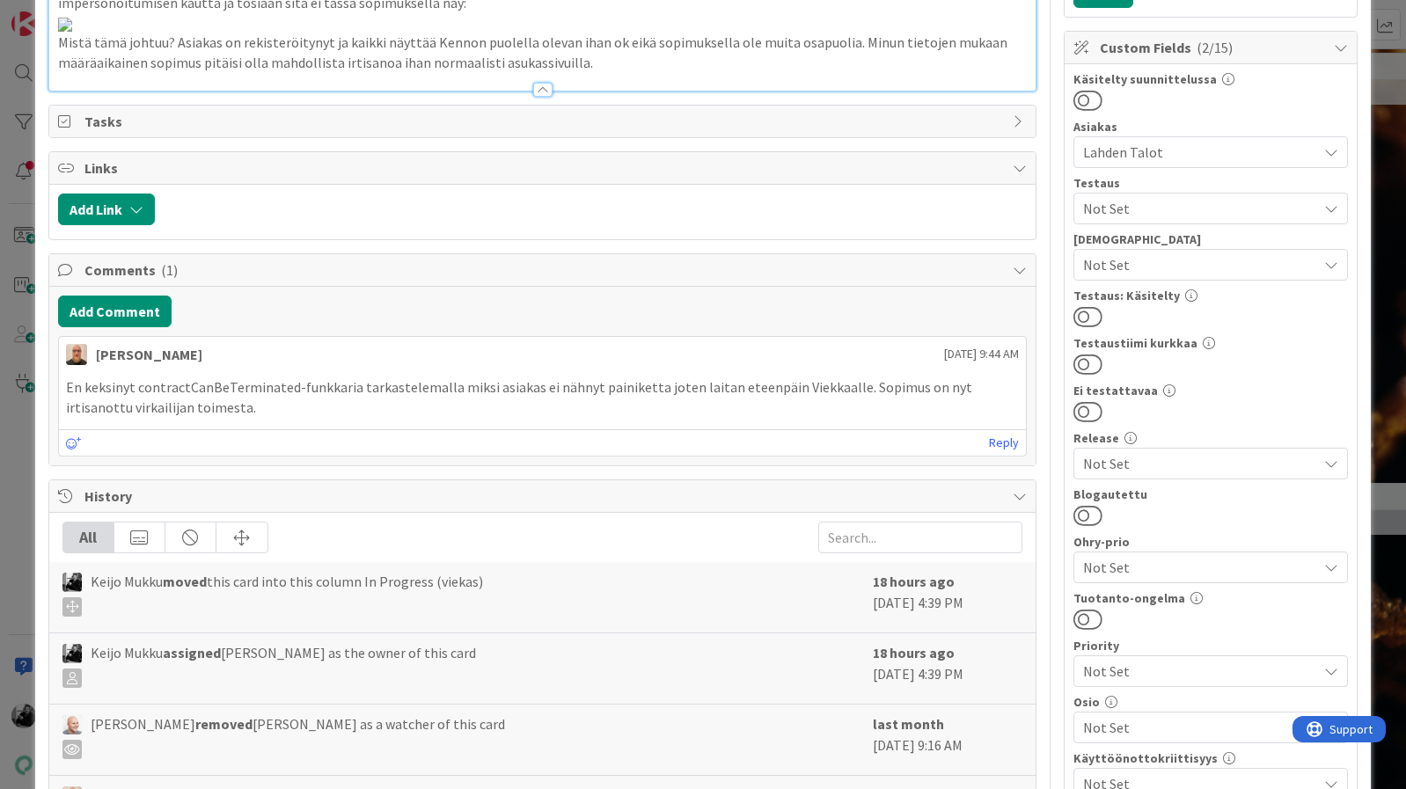
click at [1368, 209] on div "ID 23579 Kenno - Kehitys In Progress (viekas) Title 54 / 128 Määräaikaisen sopi…" at bounding box center [703, 380] width 1336 height 1397
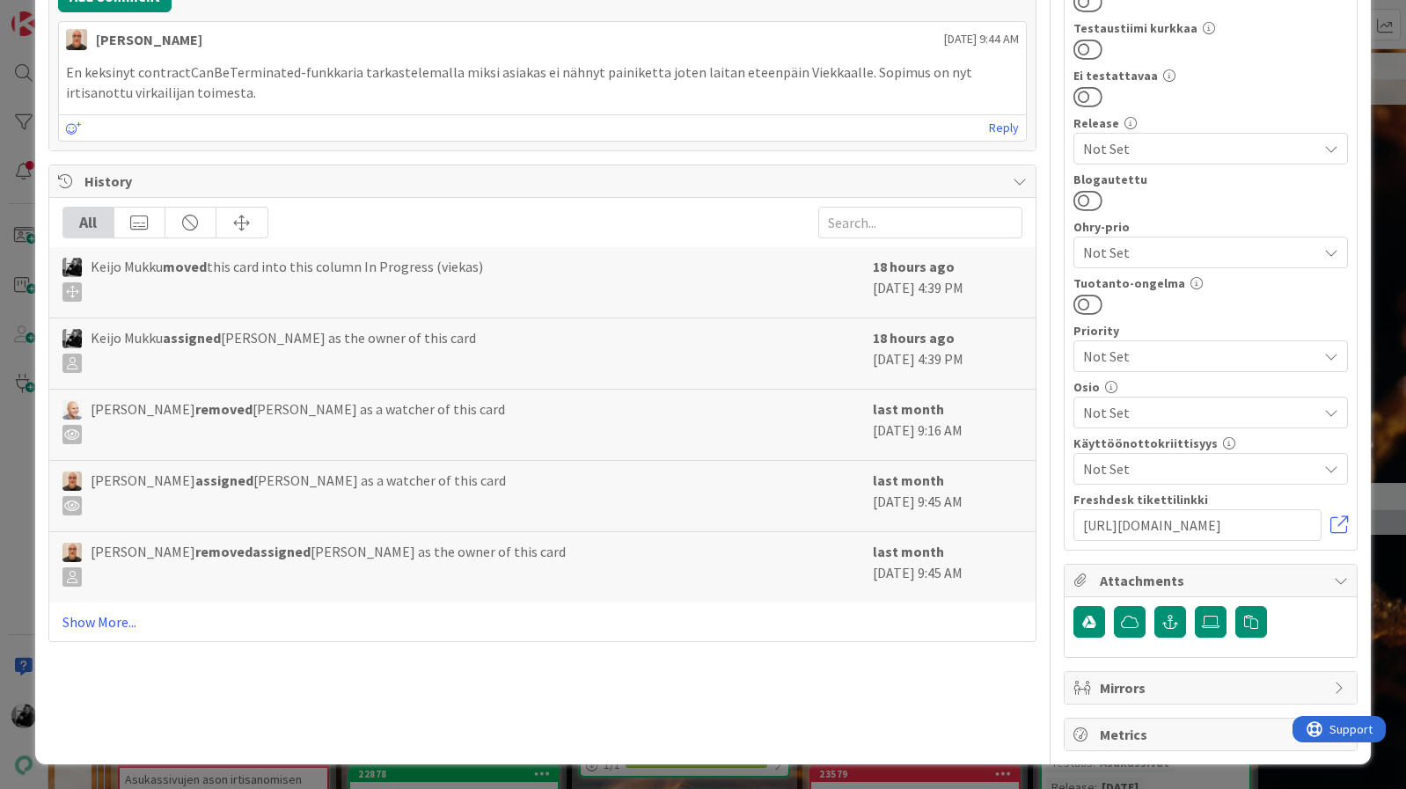
scroll to position [846, 0]
